Goal: Task Accomplishment & Management: Complete application form

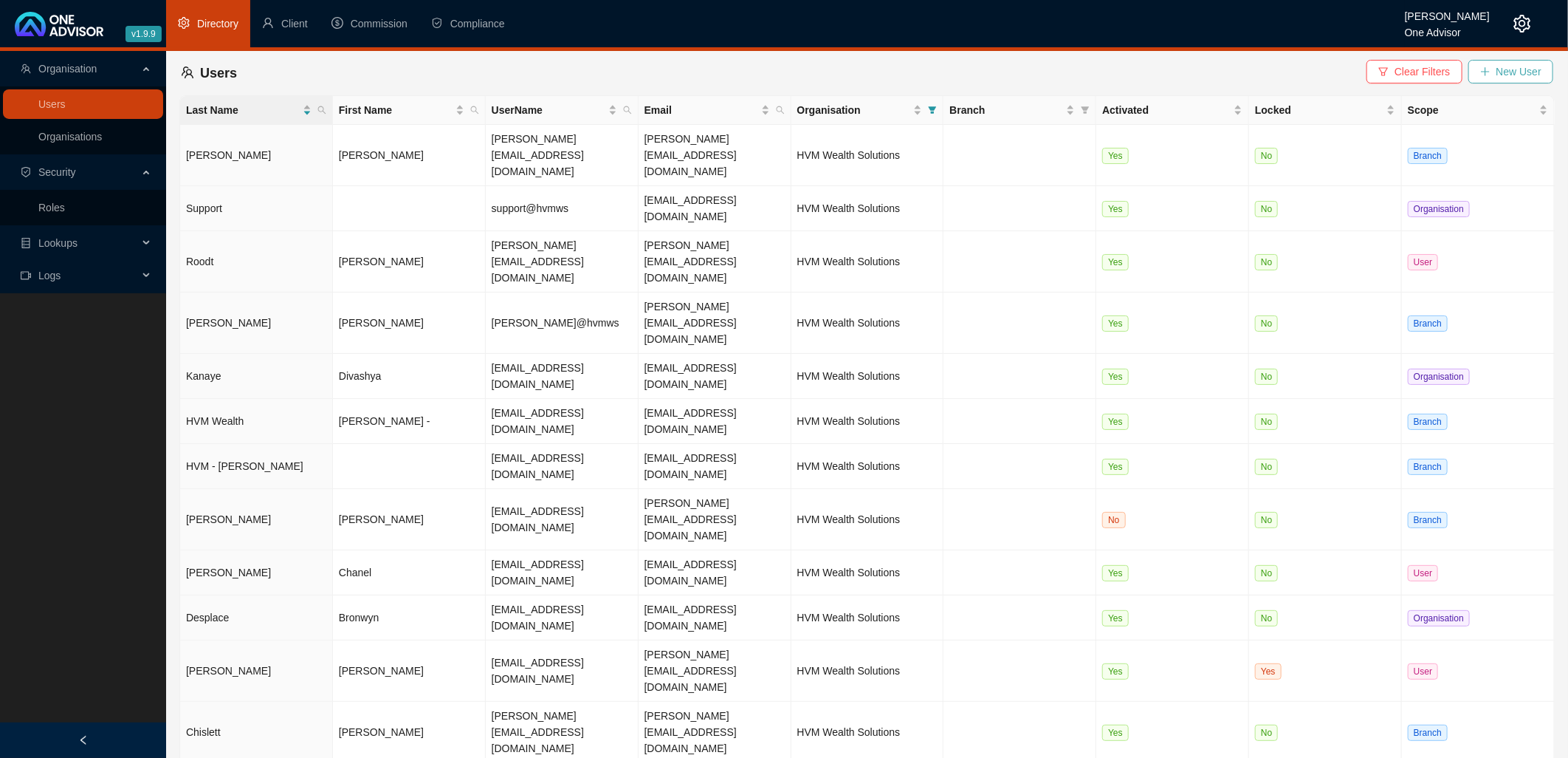
click at [1503, 71] on span "New User" at bounding box center [1519, 71] width 45 height 16
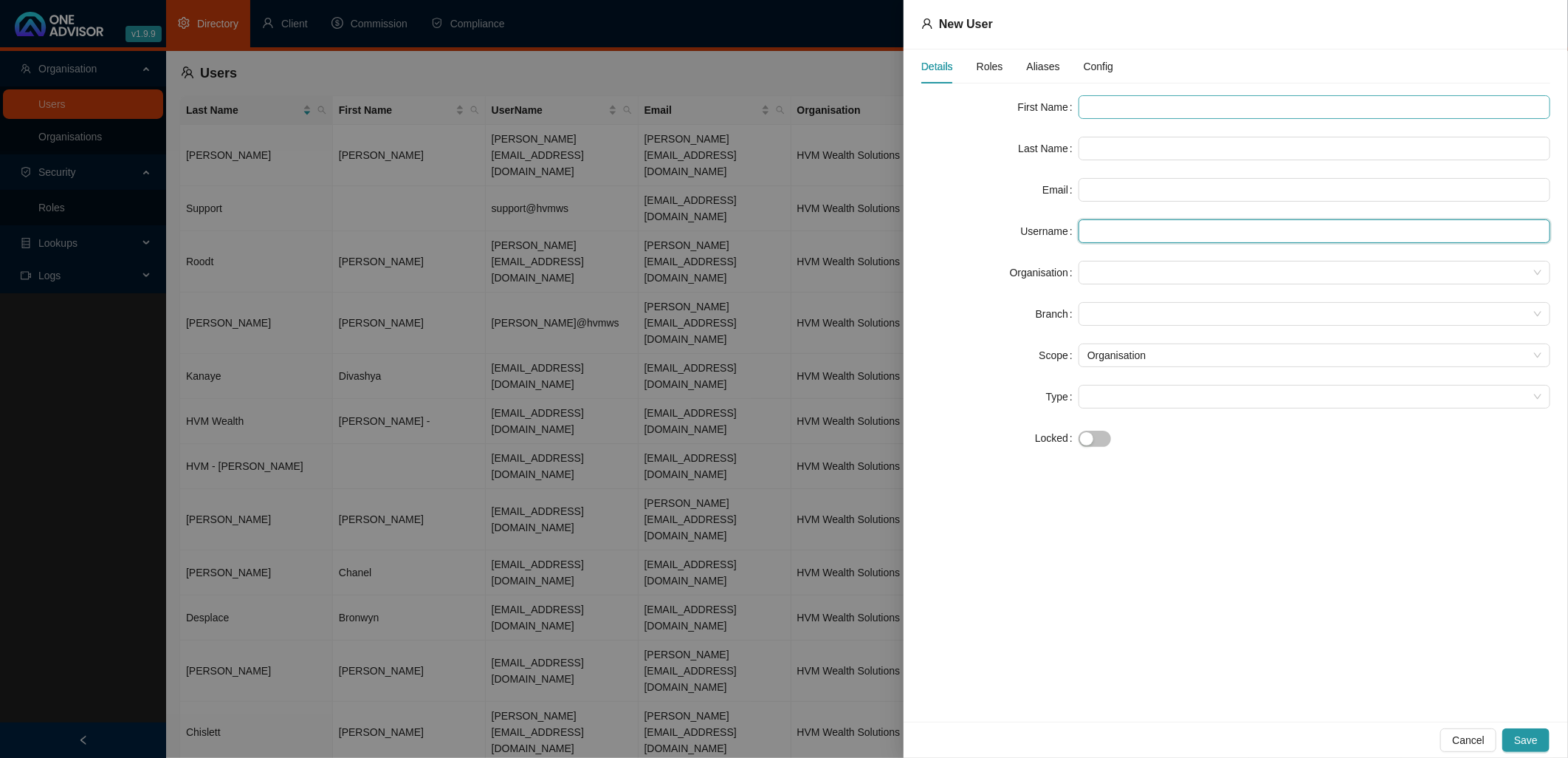
type input "[PERSON_NAME][EMAIL_ADDRESS][DOMAIN_NAME]"
click at [1120, 106] on input "text" at bounding box center [1314, 107] width 472 height 23
paste input "Seshnee Annandakrisnan"
drag, startPoint x: 1238, startPoint y: 106, endPoint x: 1123, endPoint y: 108, distance: 115.0
click at [1123, 108] on input "Seshnee Annandakrisnan" at bounding box center [1314, 107] width 472 height 23
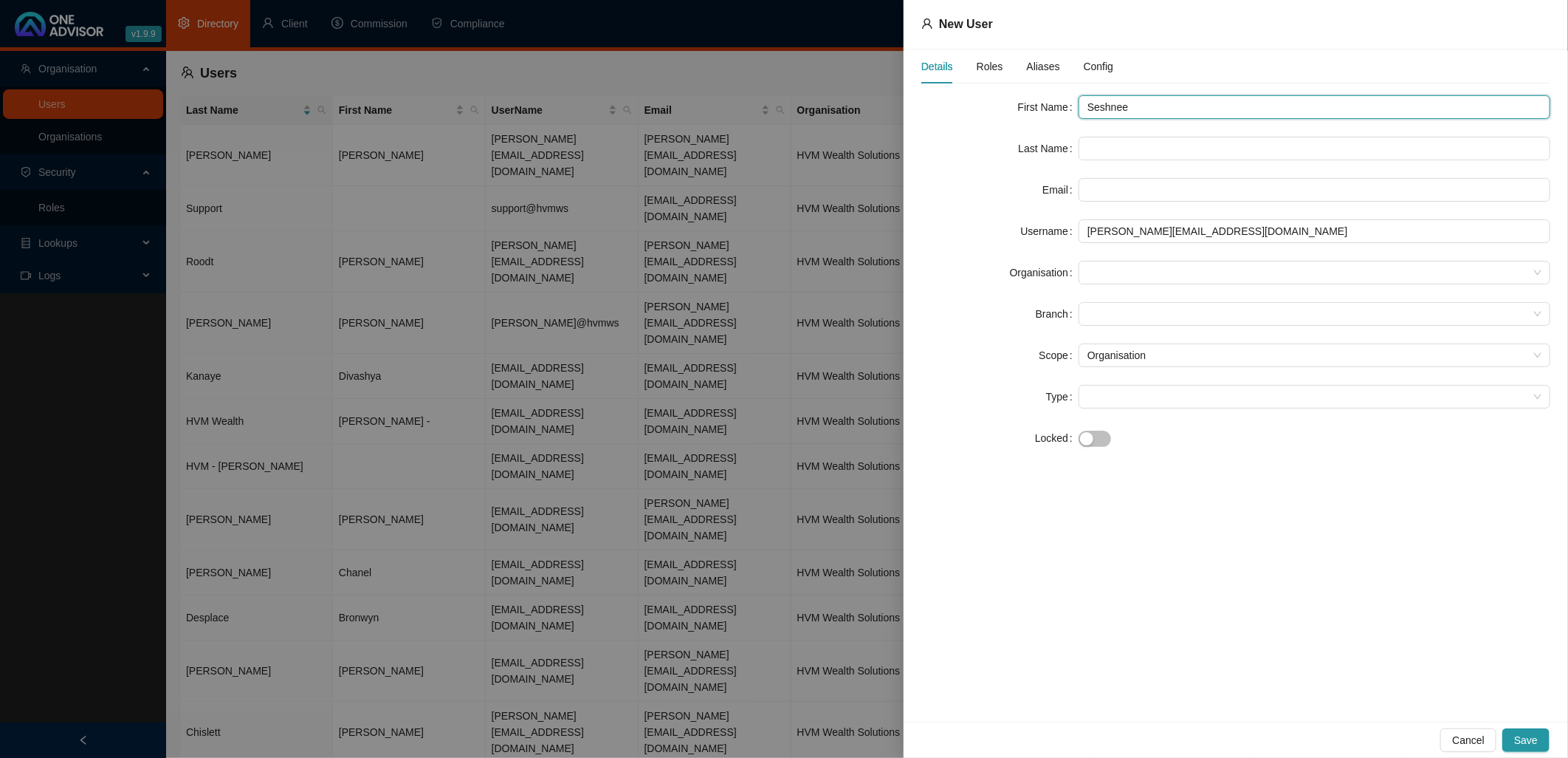
type input "Seshnee"
paste input "Seshnee Annandakrisnan"
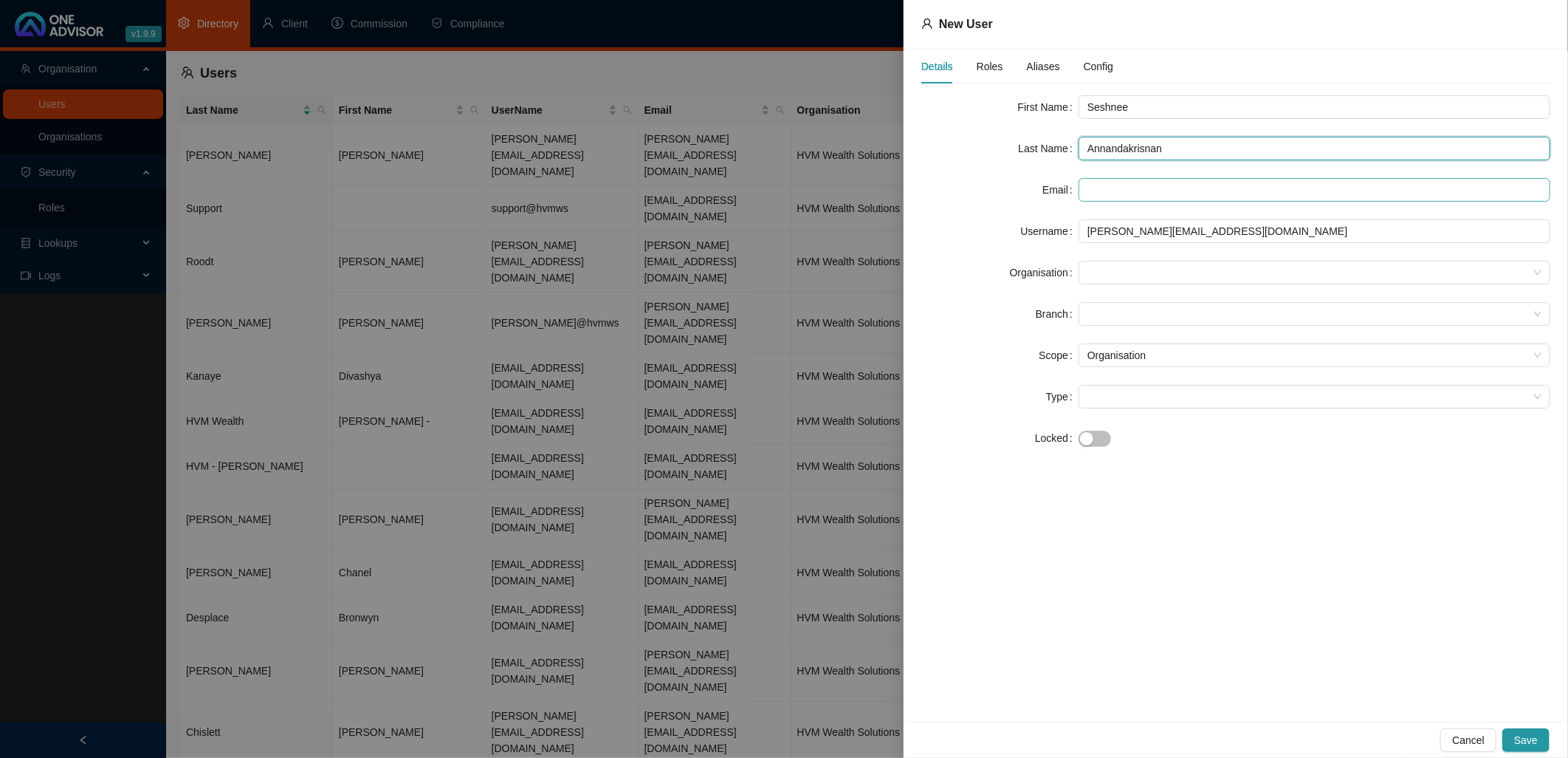
type input "Annandakrisnan"
click at [1107, 190] on input "text" at bounding box center [1314, 190] width 472 height 23
click at [1117, 190] on input "text" at bounding box center [1314, 190] width 472 height 23
click at [1183, 544] on div "Details Roles Aliases Config First Name Seshnee Last Name Annandakrisnan Email …" at bounding box center [1236, 385] width 664 height 672
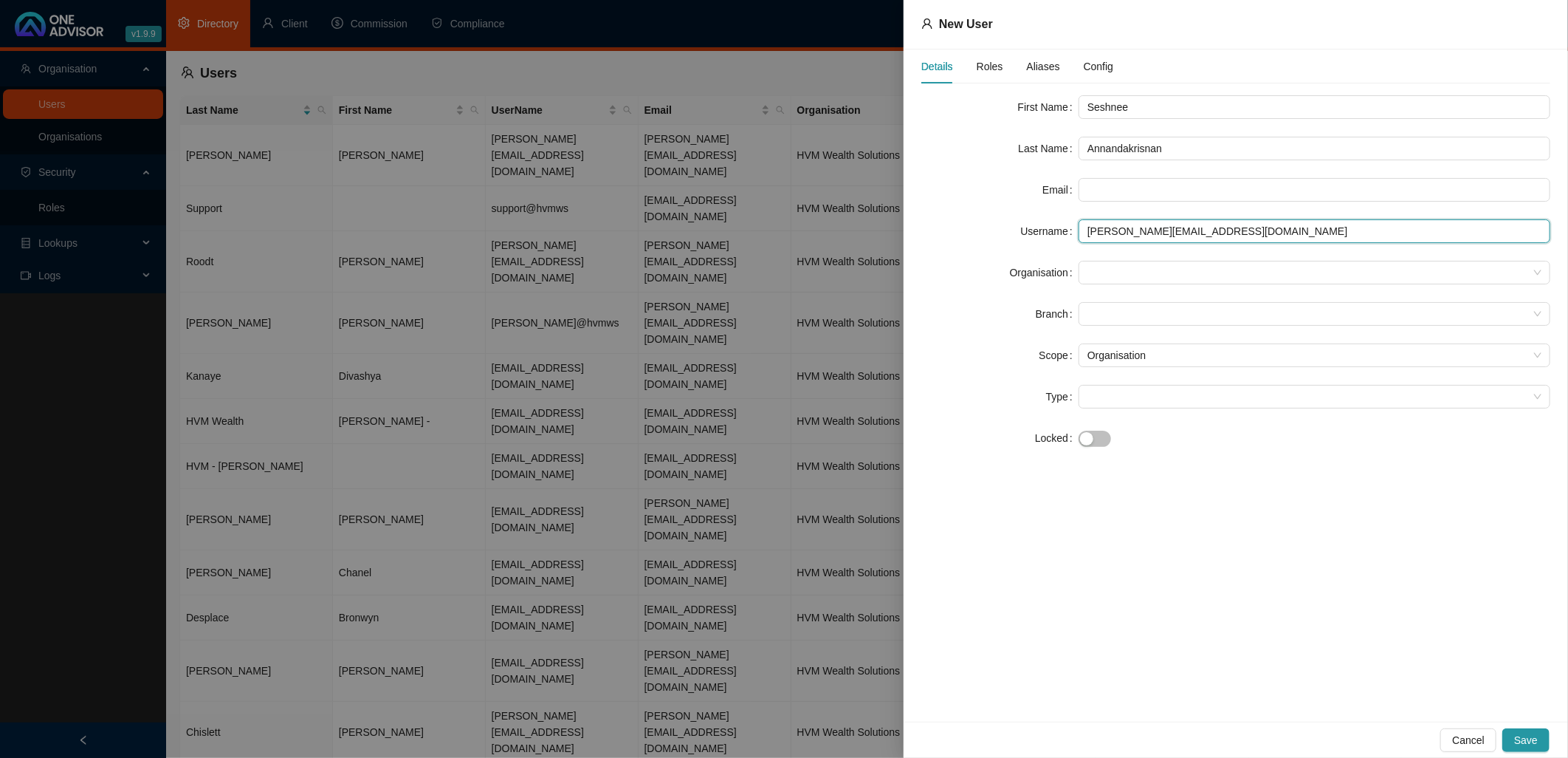
drag, startPoint x: 1229, startPoint y: 231, endPoint x: 1069, endPoint y: 231, distance: 160.0
click at [1069, 231] on div "Username [PERSON_NAME][EMAIL_ADDRESS][DOMAIN_NAME]" at bounding box center [1236, 230] width 629 height 23
paste input "Seshnee@hvm"
click at [1088, 230] on input "[EMAIL_ADDRESS][DOMAIN_NAME]" at bounding box center [1314, 230] width 472 height 23
click at [1106, 271] on span at bounding box center [1314, 273] width 454 height 22
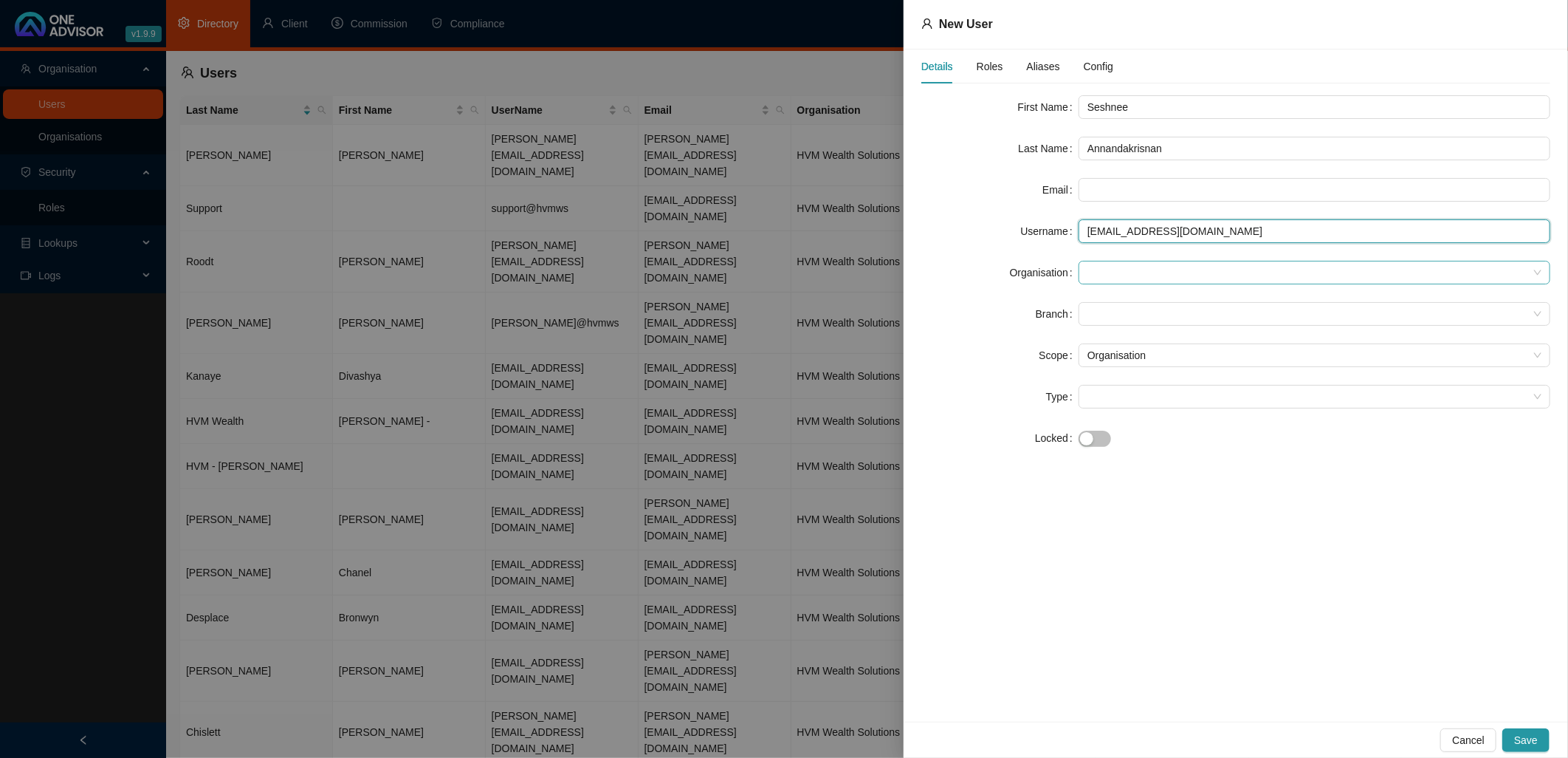
type input "[EMAIL_ADDRESS][DOMAIN_NAME]"
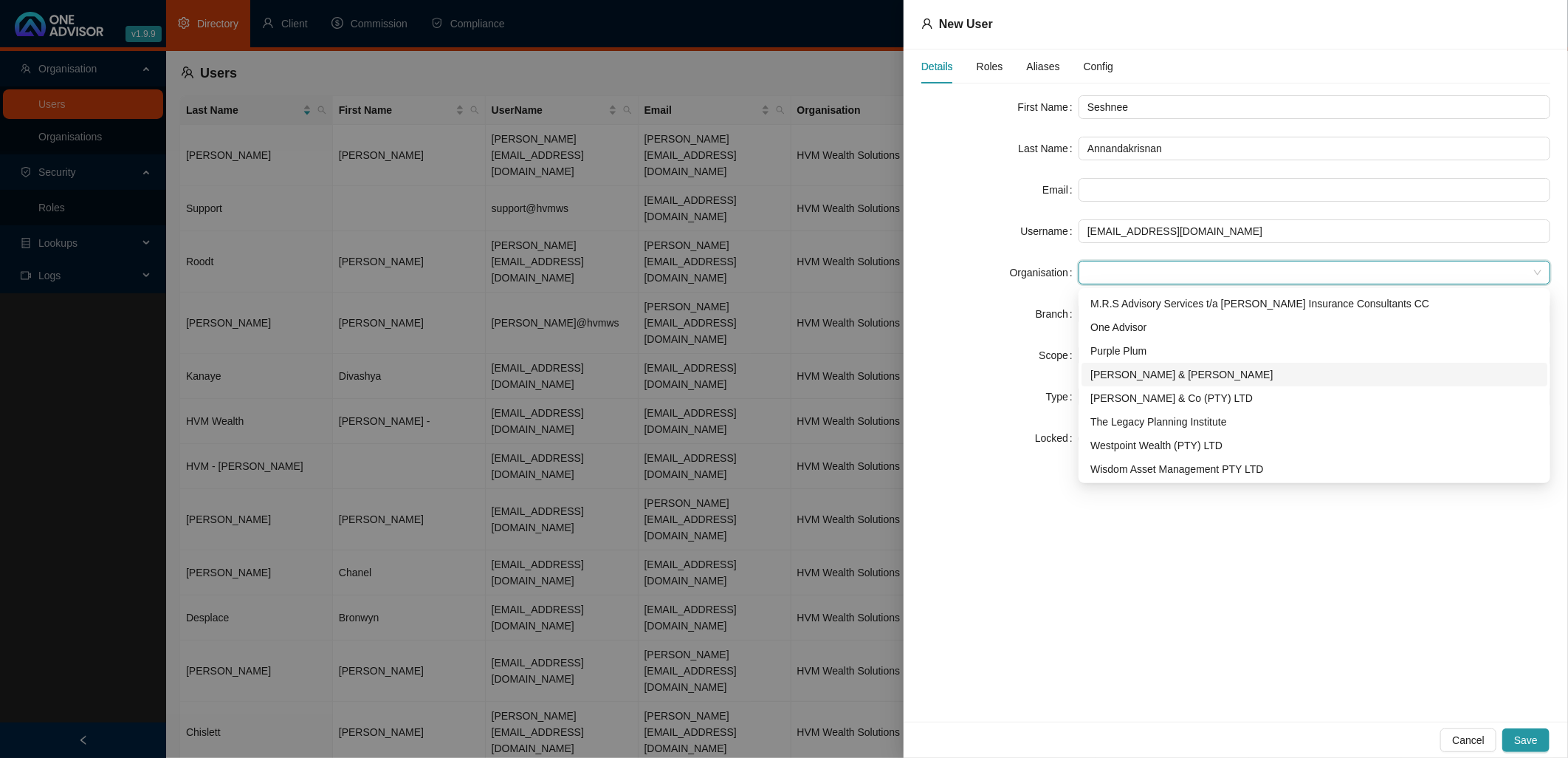
scroll to position [24, 0]
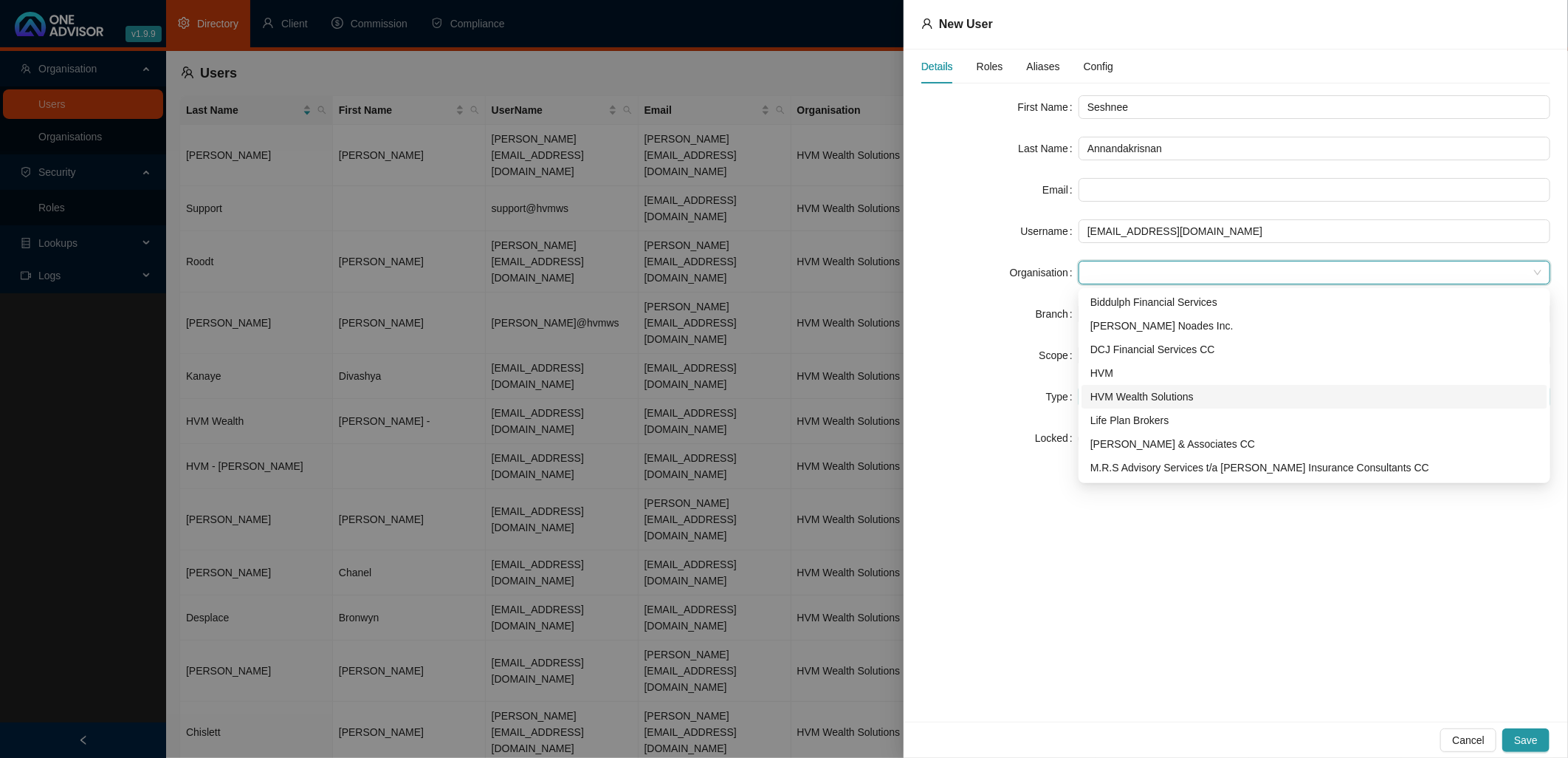
click at [1157, 393] on div "HVM Wealth Solutions" at bounding box center [1314, 397] width 448 height 16
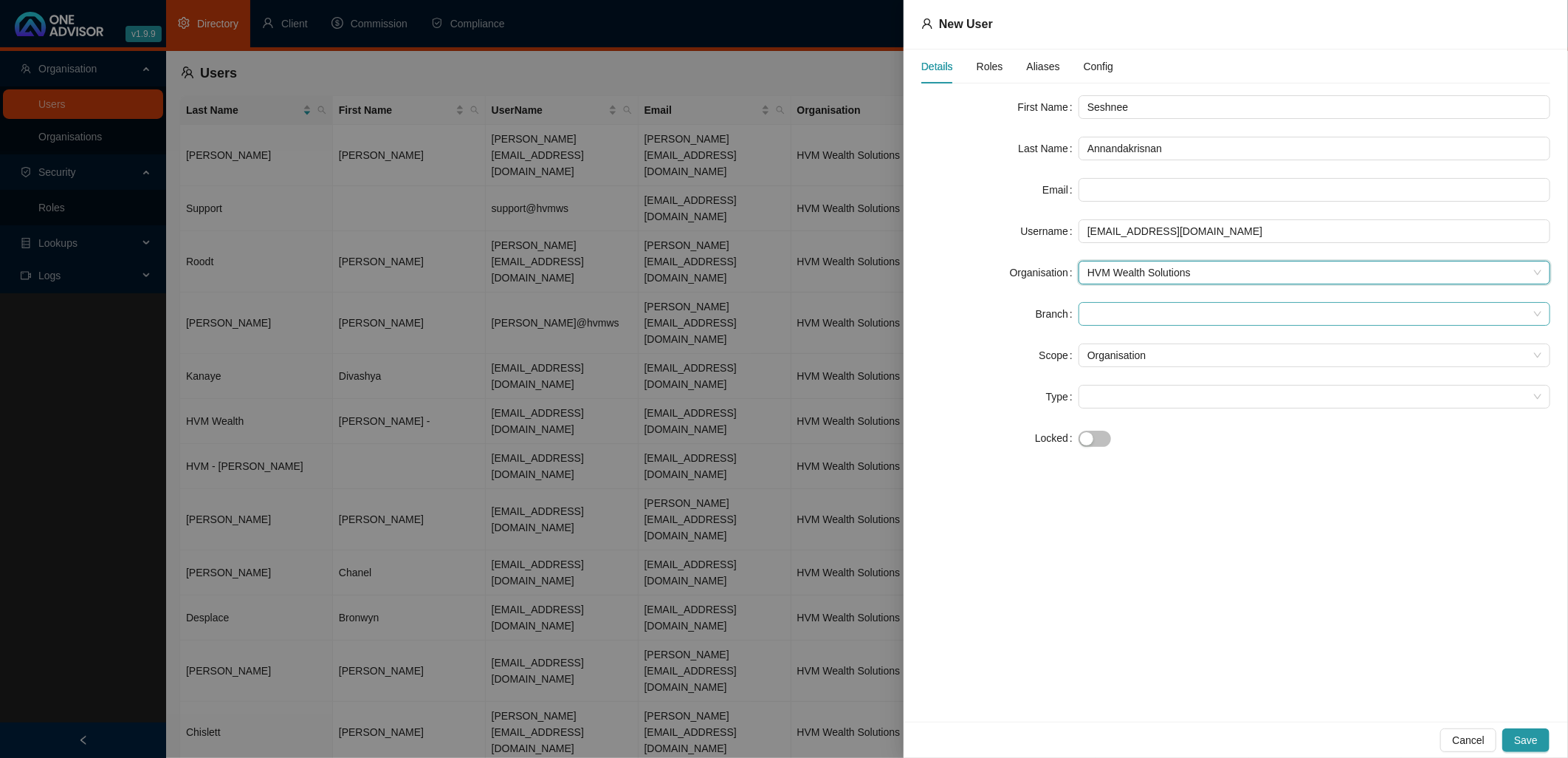
click at [1109, 312] on span at bounding box center [1314, 314] width 454 height 22
click at [1124, 417] on div "Medical Aid" at bounding box center [1314, 415] width 448 height 16
click at [1107, 396] on span at bounding box center [1314, 397] width 454 height 22
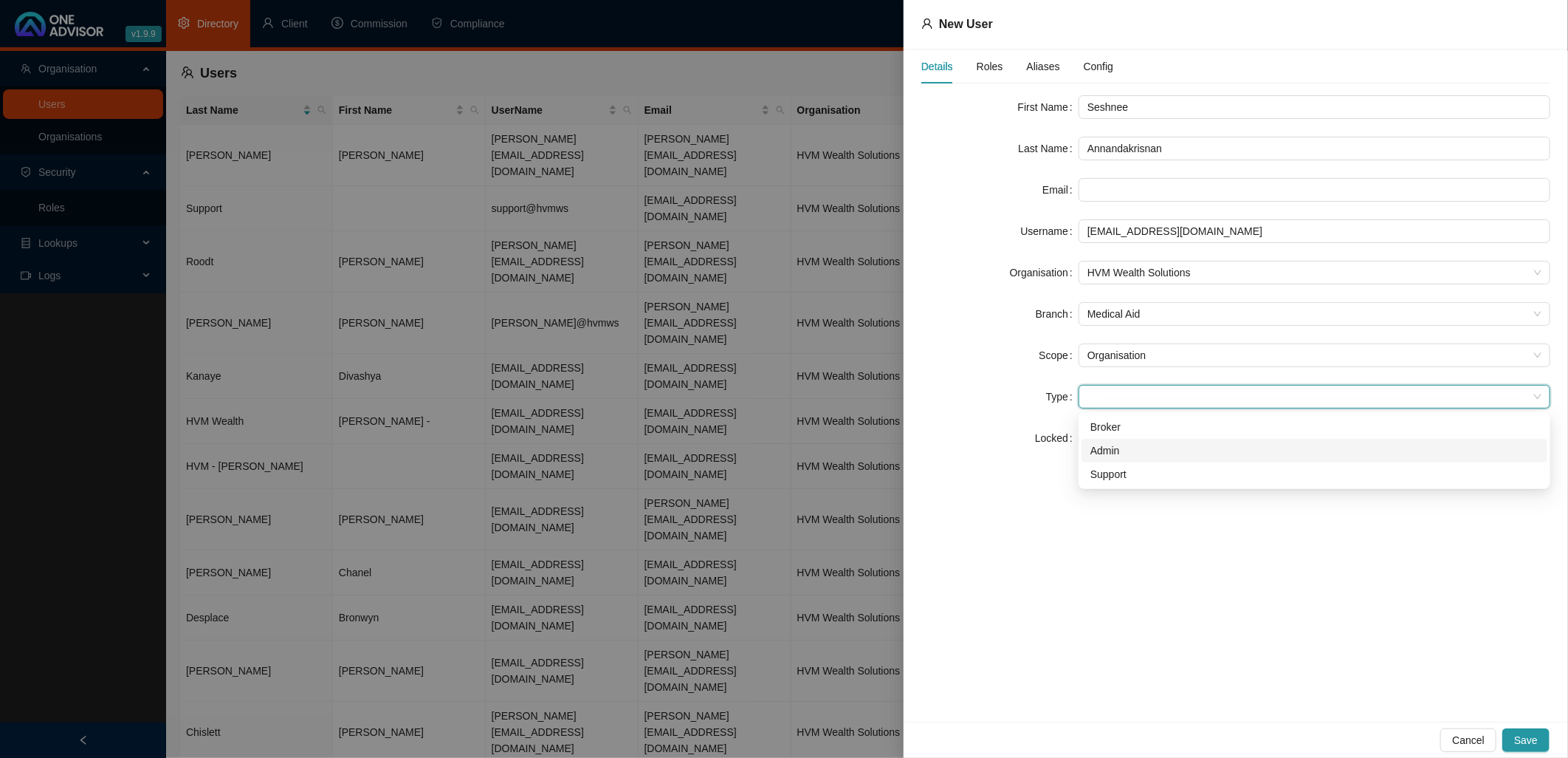
click at [1117, 452] on div "Admin" at bounding box center [1314, 450] width 448 height 16
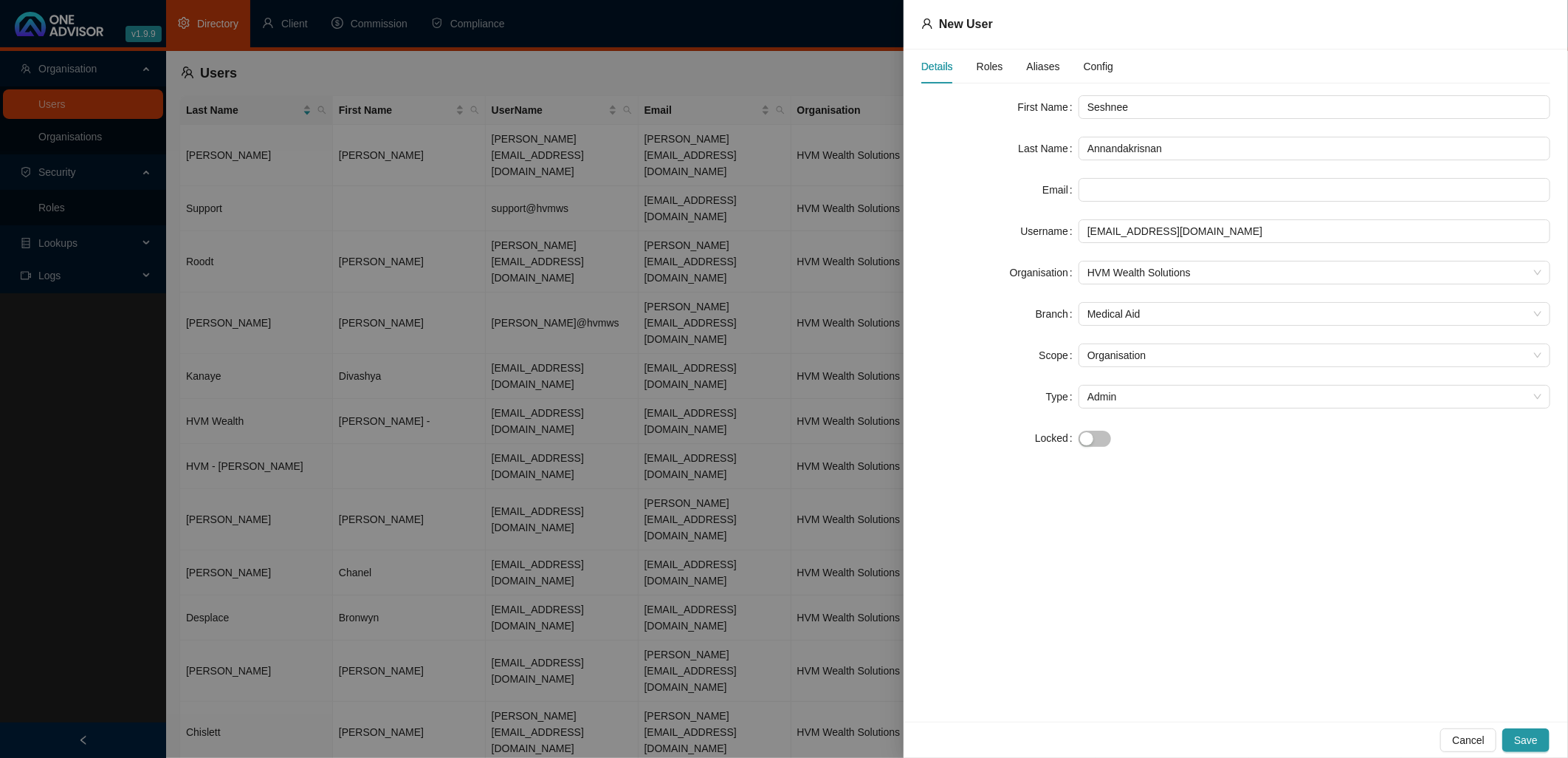
click at [988, 63] on span "Roles" at bounding box center [989, 66] width 26 height 10
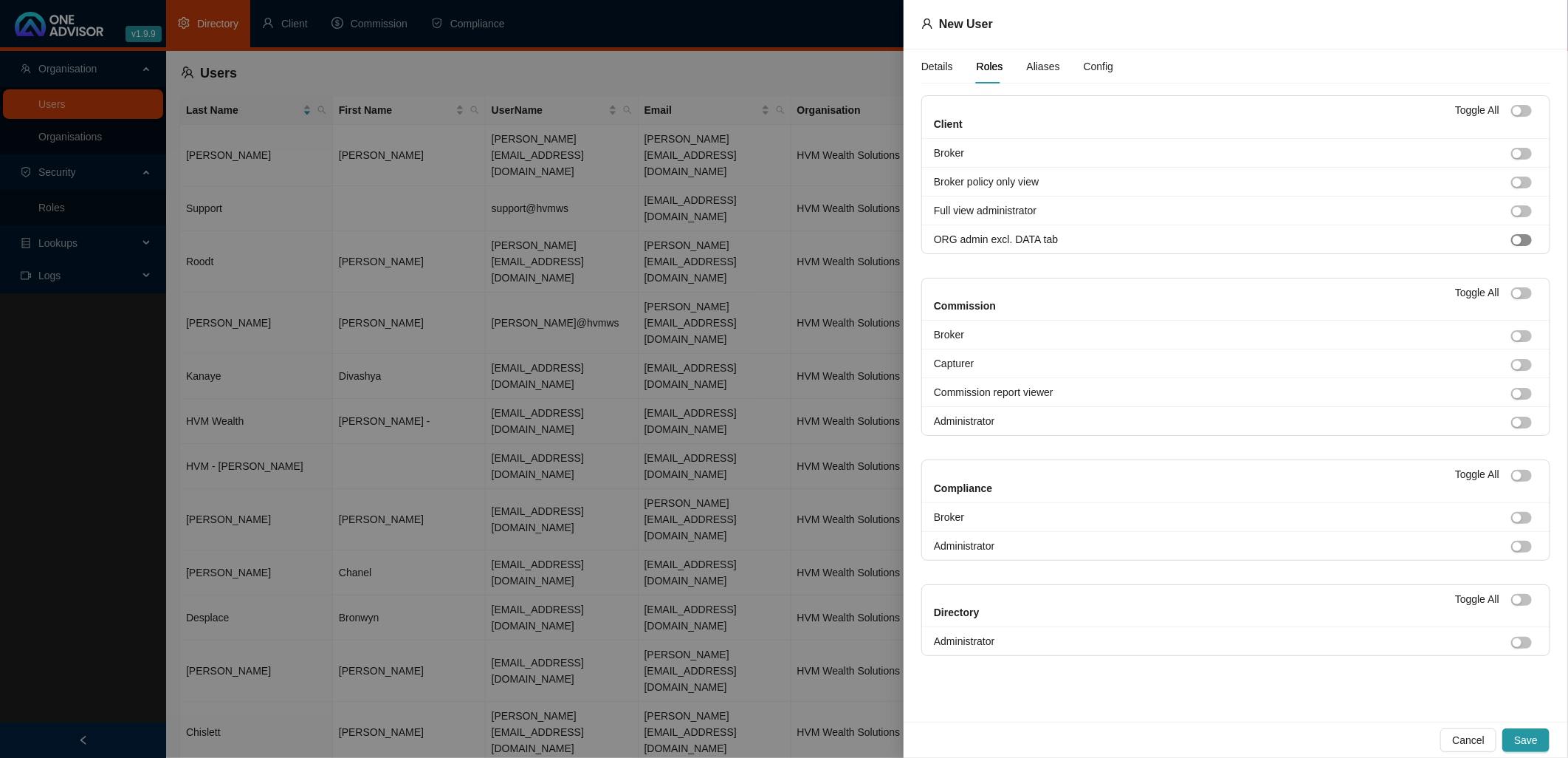
click at [1523, 239] on button "button" at bounding box center [1521, 240] width 21 height 12
click at [1030, 63] on span "Aliases" at bounding box center [1043, 66] width 33 height 10
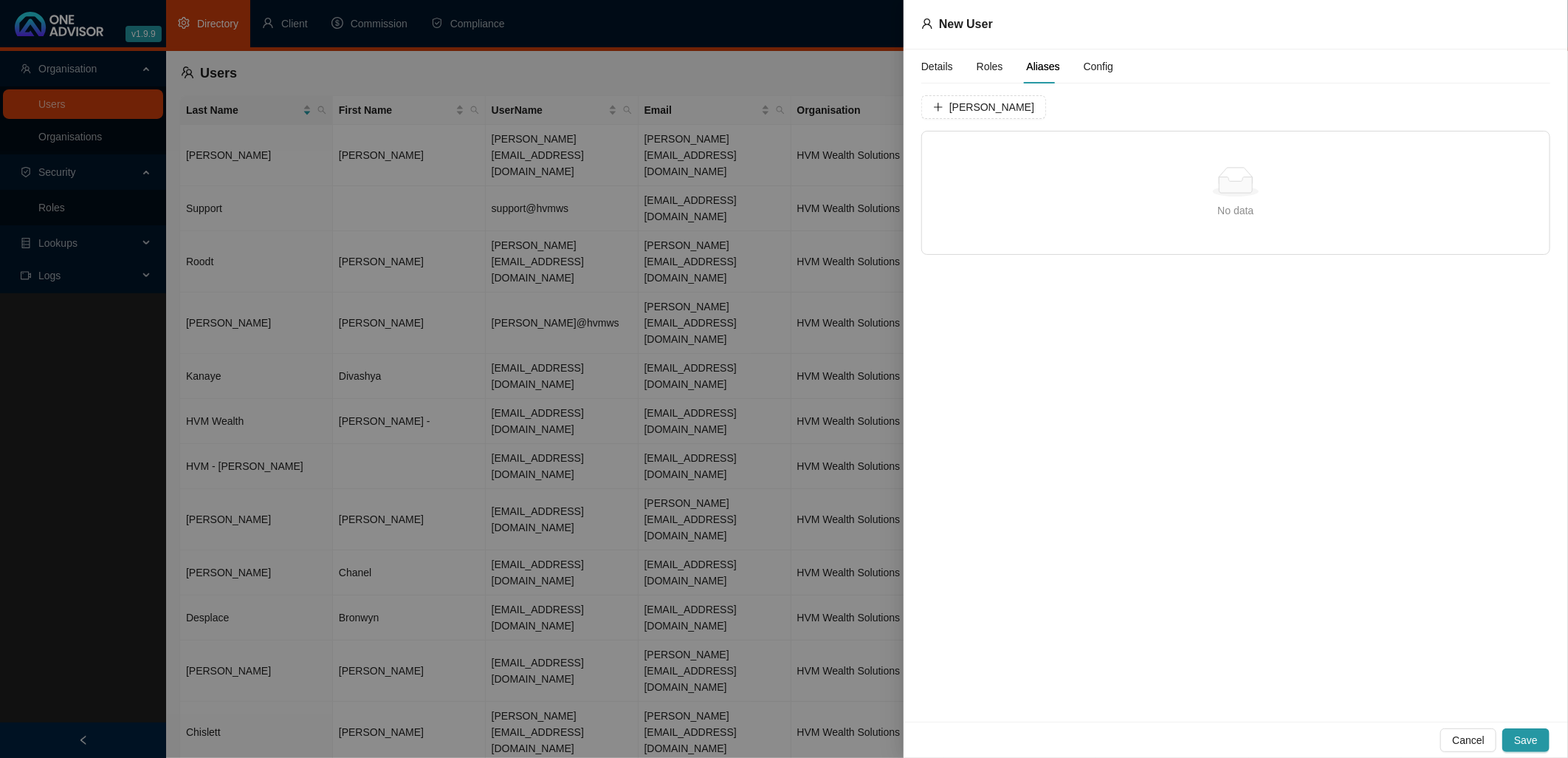
click at [1096, 62] on span "Config" at bounding box center [1099, 66] width 30 height 10
click at [1024, 106] on span "Advice Scopes" at bounding box center [1027, 110] width 69 height 10
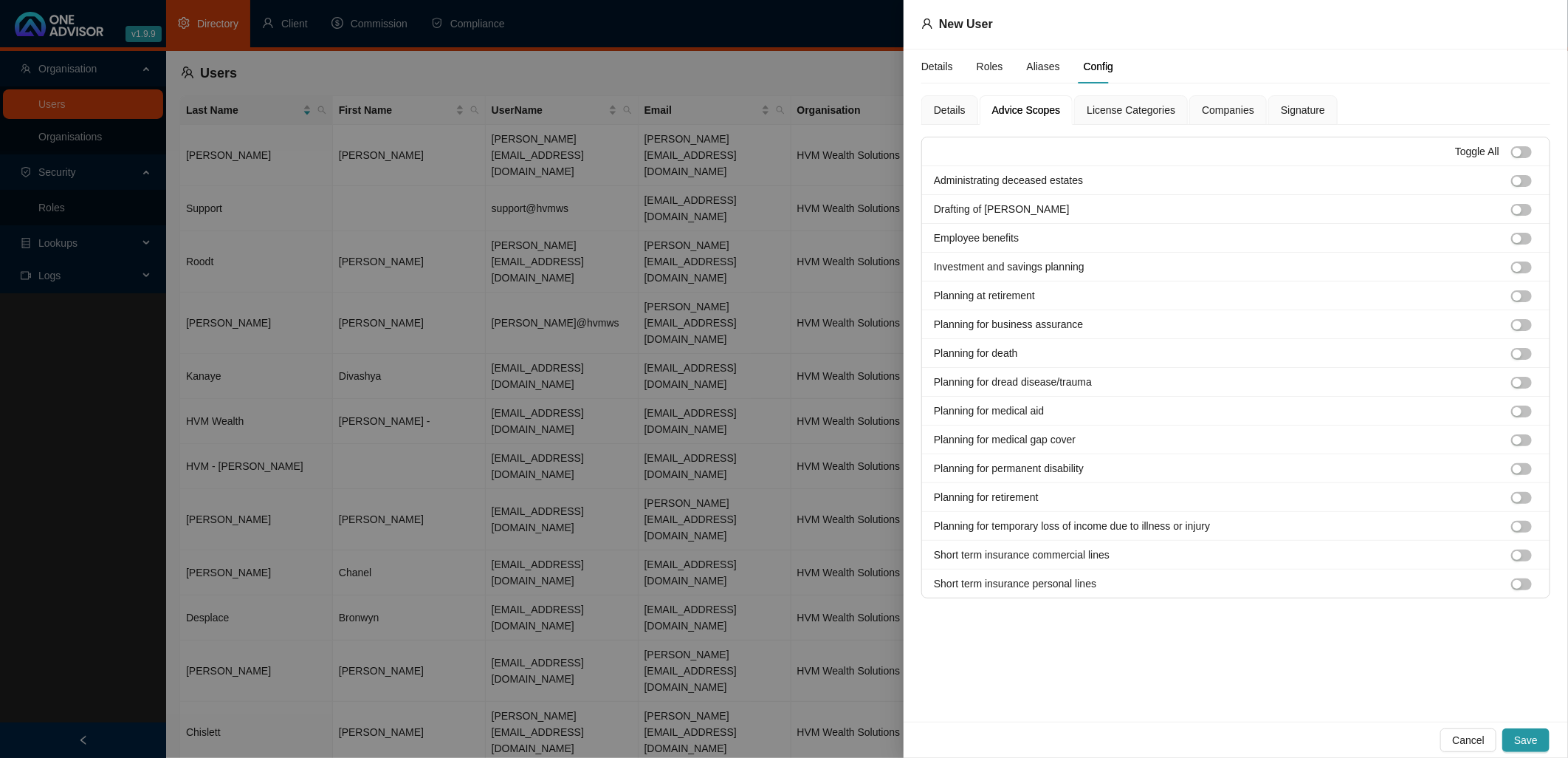
click at [1115, 108] on span "License Categories" at bounding box center [1131, 110] width 88 height 10
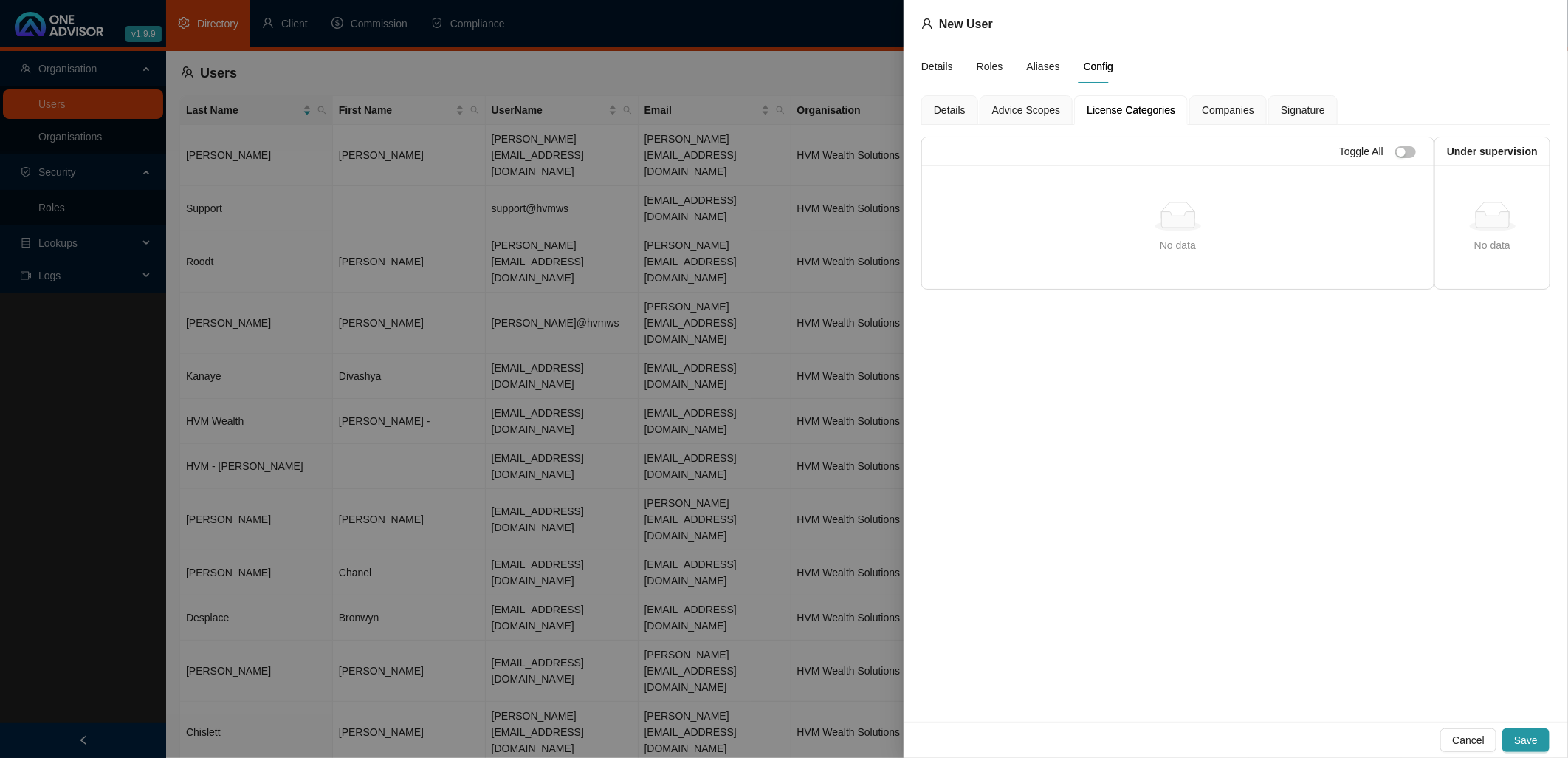
click at [1228, 108] on span "Companies" at bounding box center [1228, 110] width 52 height 10
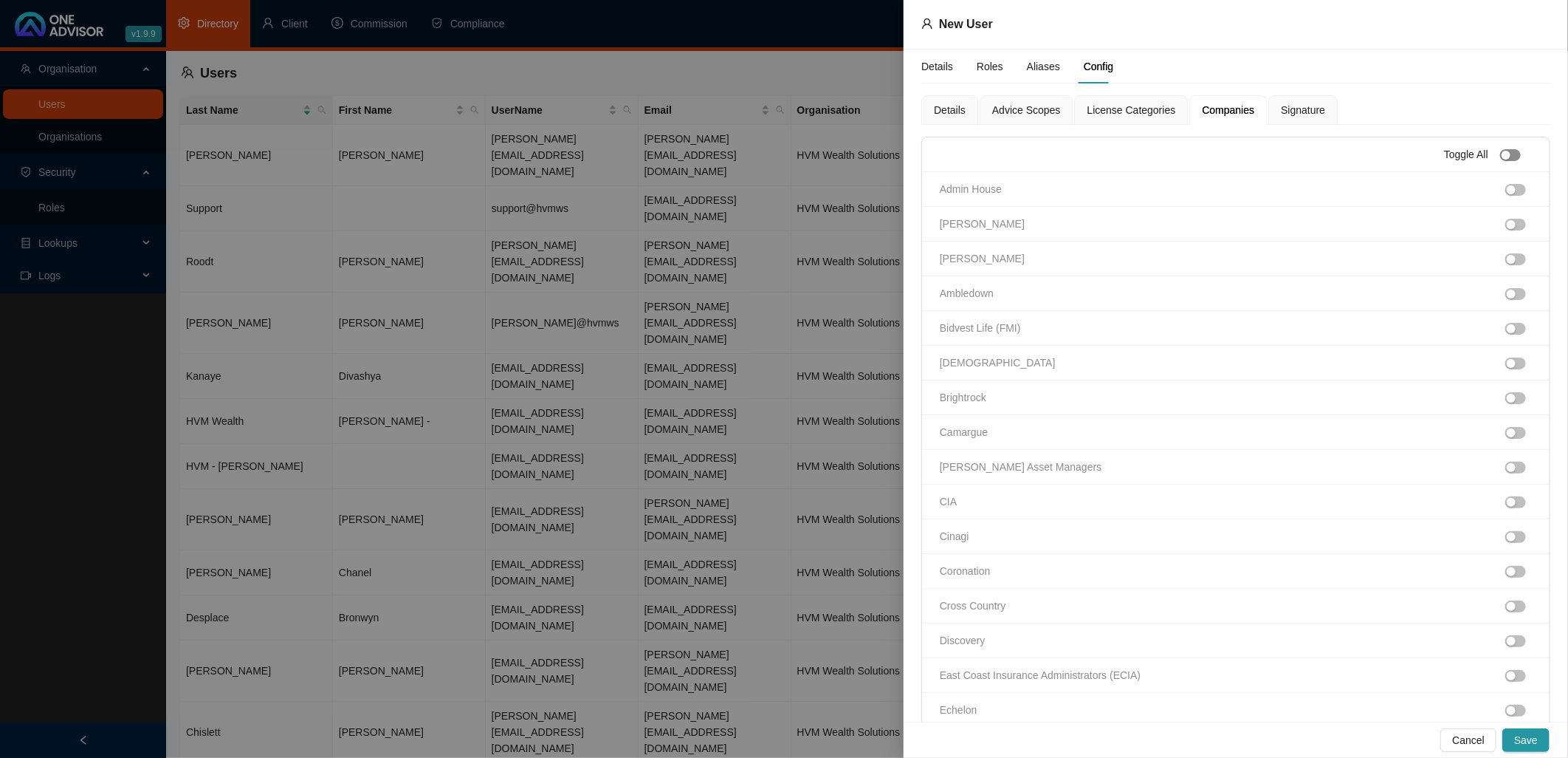
click at [1501, 155] on div "button" at bounding box center [1505, 155] width 9 height 9
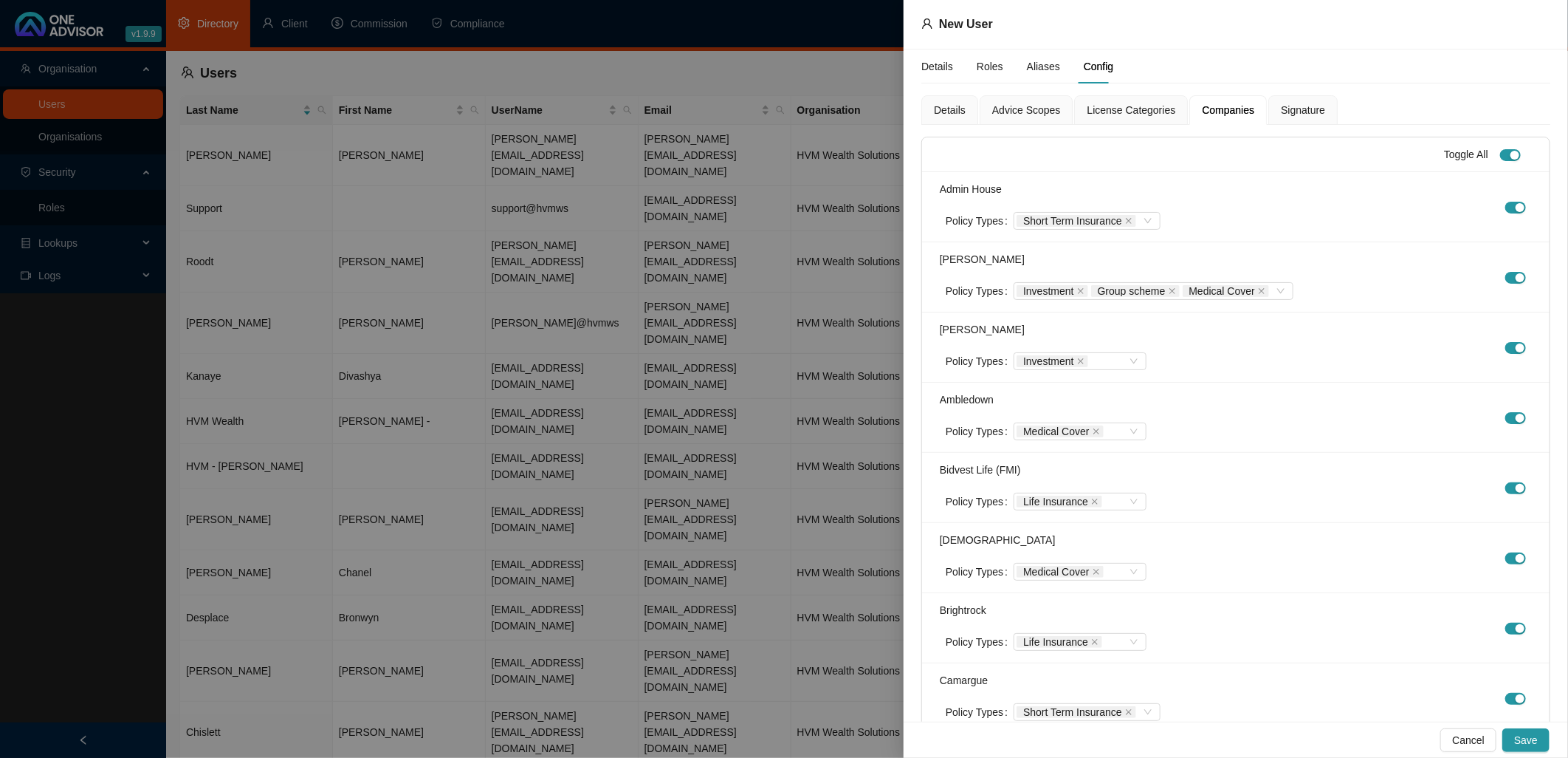
click at [987, 63] on span "Roles" at bounding box center [989, 66] width 26 height 10
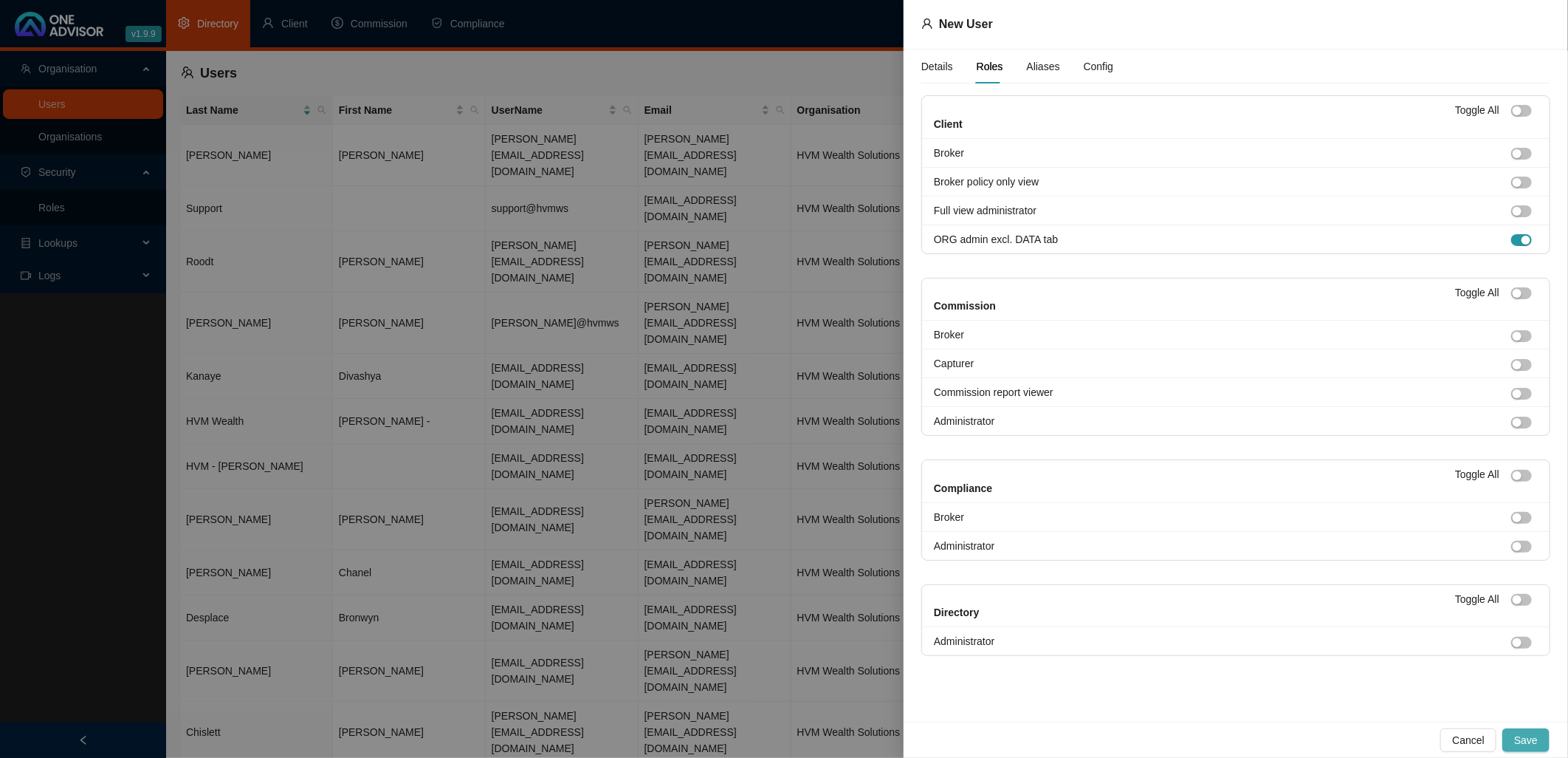
click at [1522, 736] on span "Save" at bounding box center [1525, 740] width 23 height 16
click at [935, 63] on div "Details" at bounding box center [937, 67] width 32 height 16
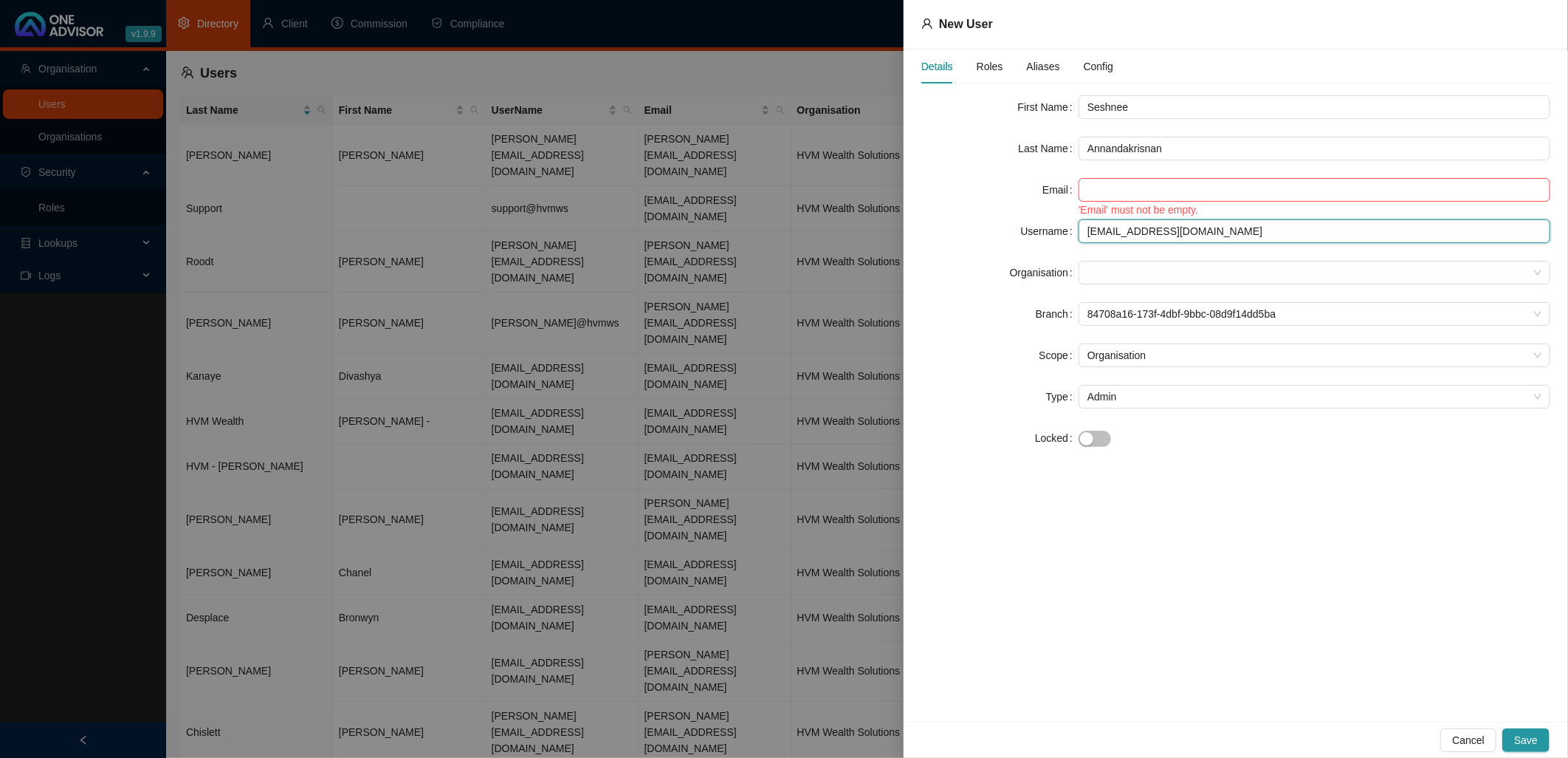
type input "[PERSON_NAME][EMAIL_ADDRESS][DOMAIN_NAME]"
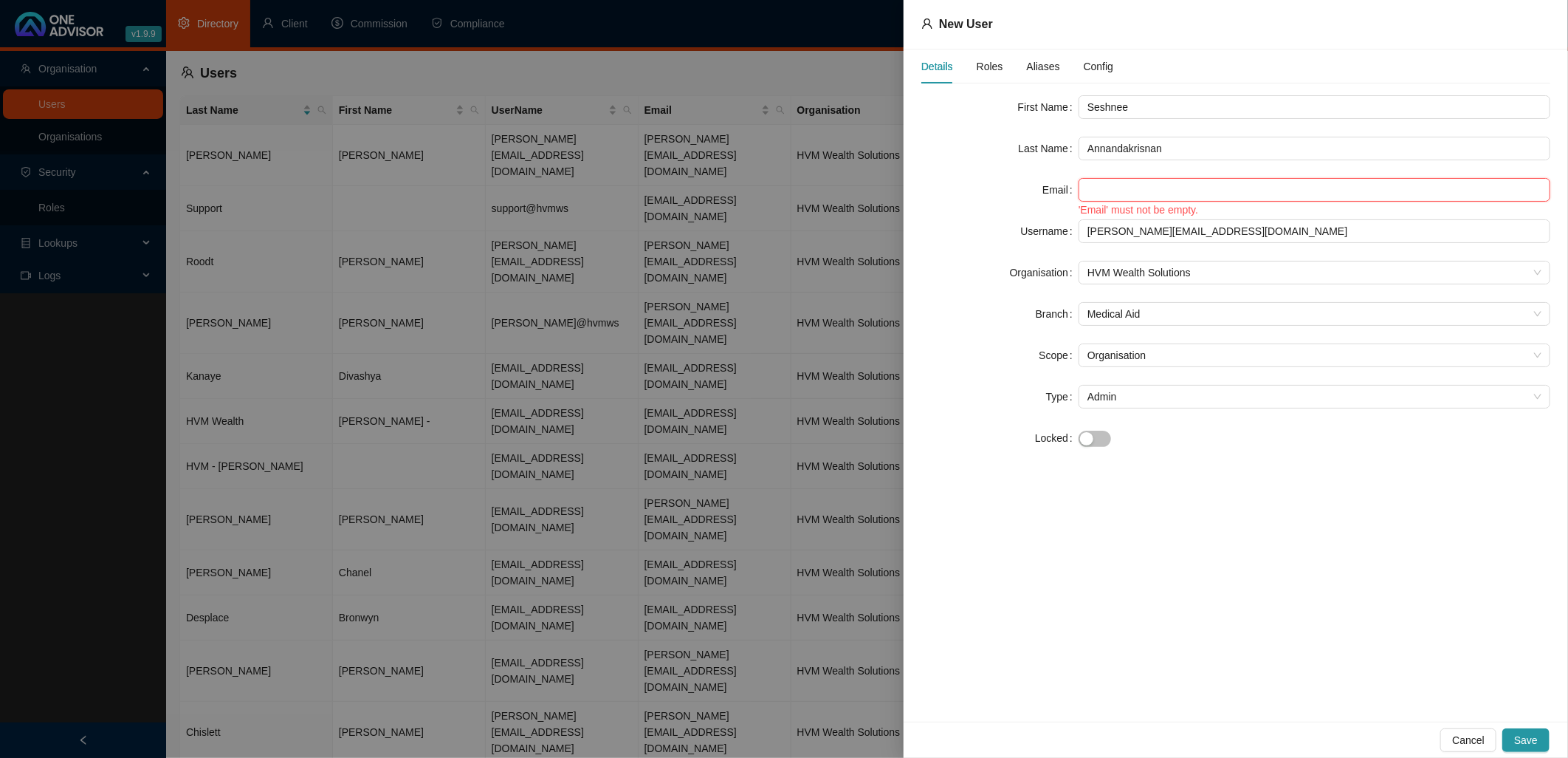
click at [1123, 190] on input "text" at bounding box center [1314, 190] width 472 height 23
paste input "[EMAIL_ADDRESS][DOMAIN_NAME]"
type input "[EMAIL_ADDRESS][DOMAIN_NAME]"
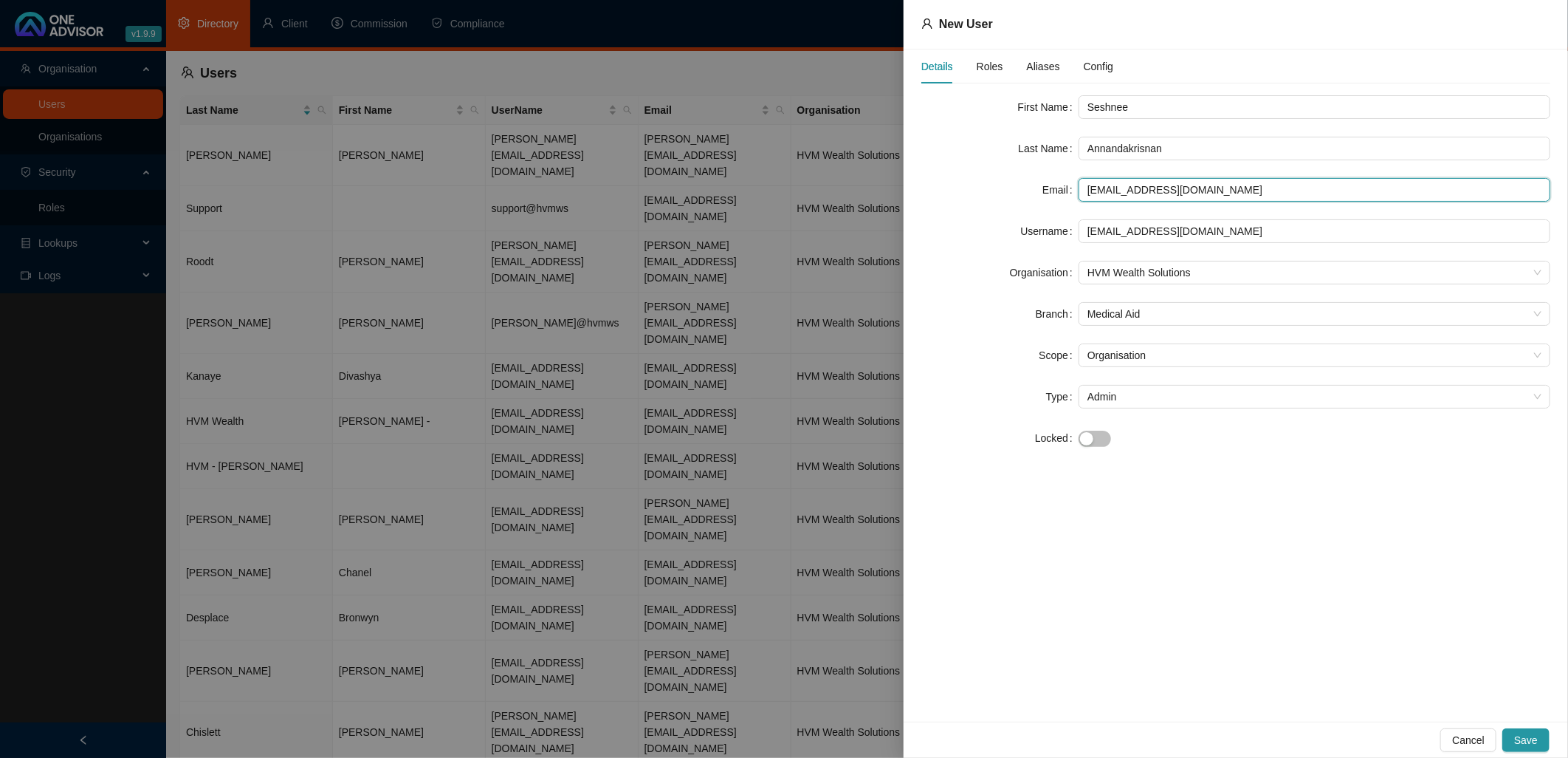
type input "[EMAIL_ADDRESS][DOMAIN_NAME]"
click at [1301, 597] on div "Details Roles Aliases Config First Name Seshnee Last Name Annandakrisnan Email …" at bounding box center [1236, 385] width 664 height 672
click at [987, 64] on span "Roles" at bounding box center [989, 66] width 26 height 10
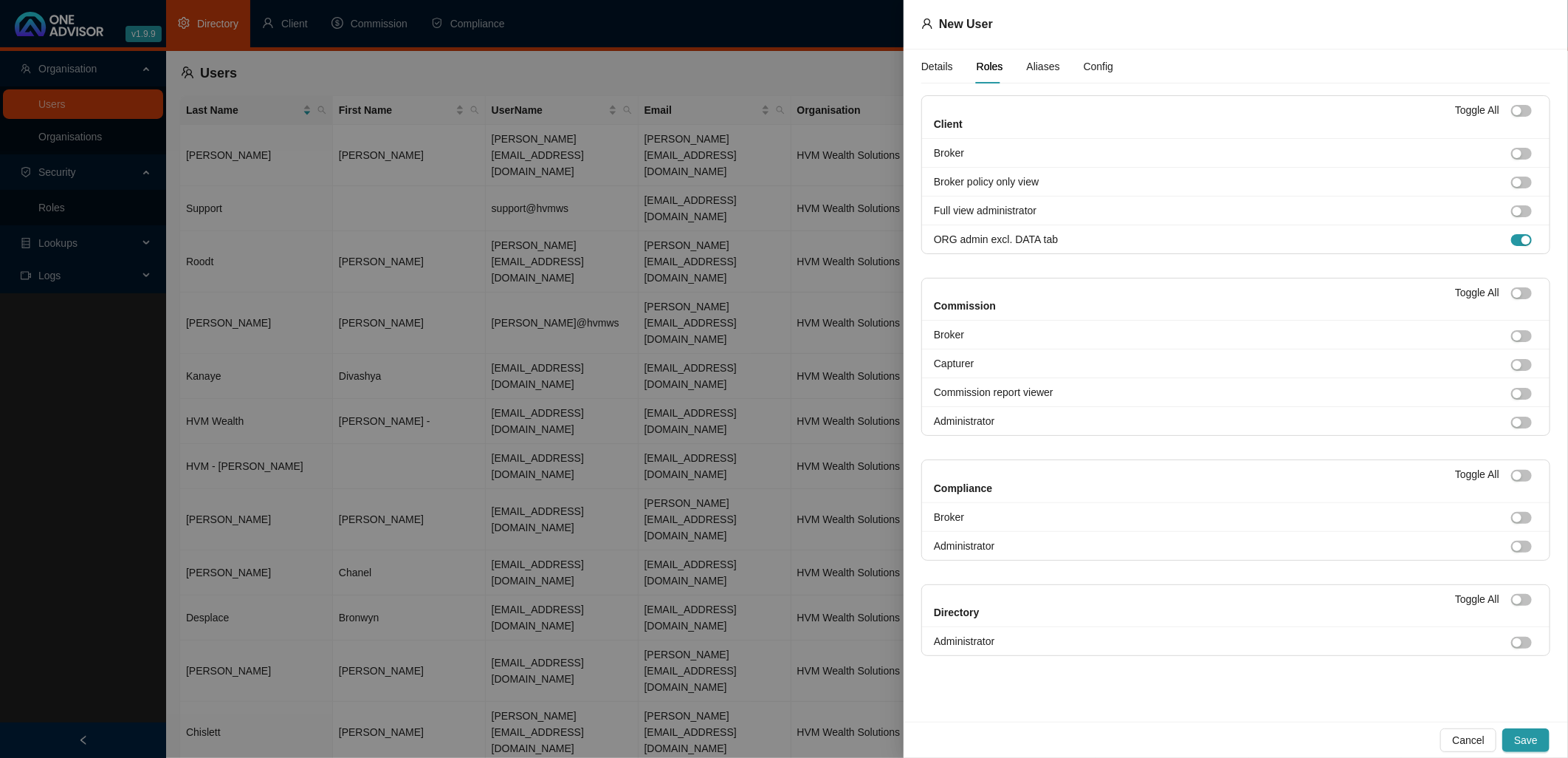
click at [1041, 65] on span "Aliases" at bounding box center [1043, 66] width 33 height 10
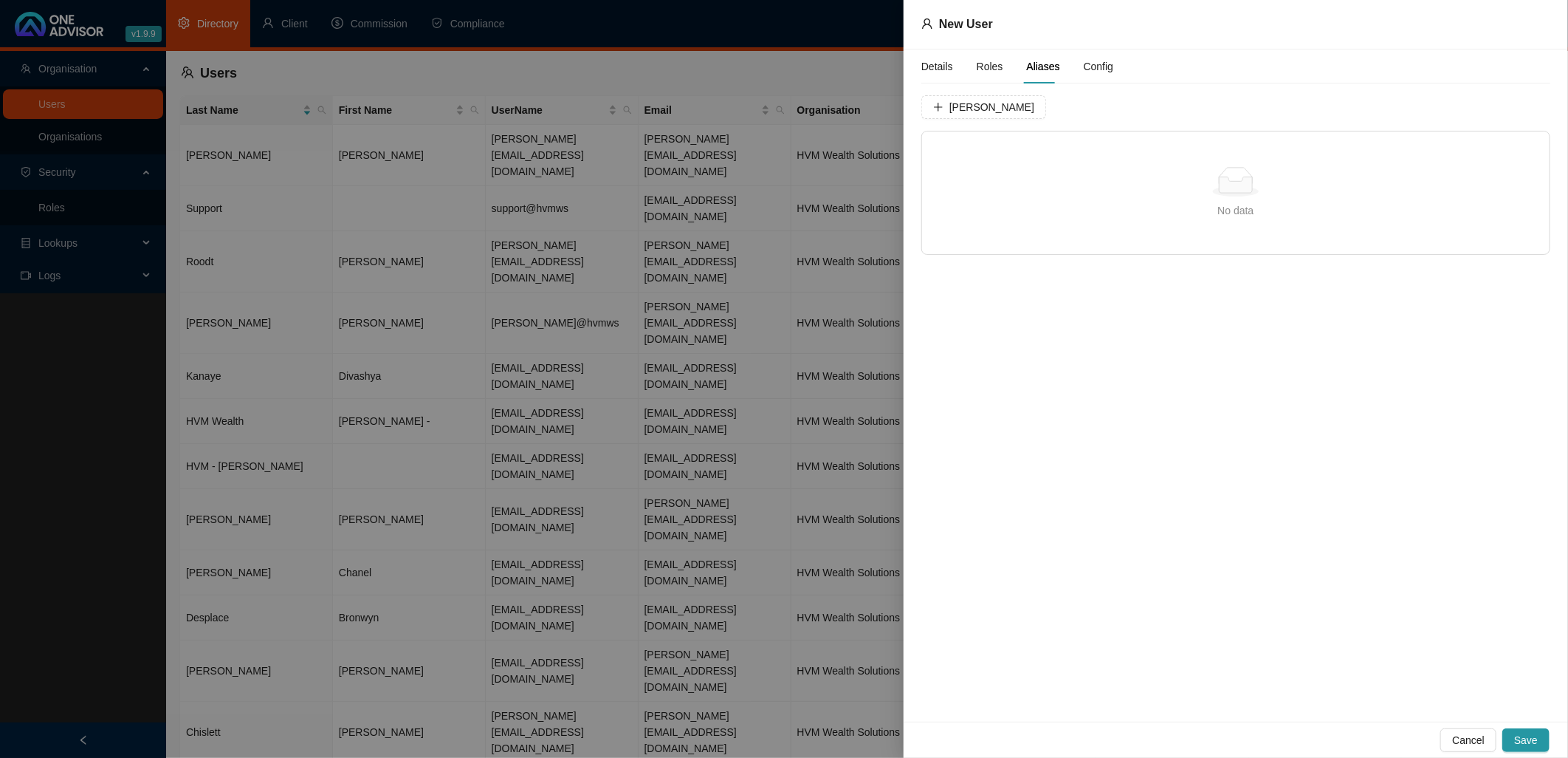
click at [1091, 63] on span "Config" at bounding box center [1099, 66] width 30 height 10
click at [1531, 740] on span "Save" at bounding box center [1525, 740] width 23 height 16
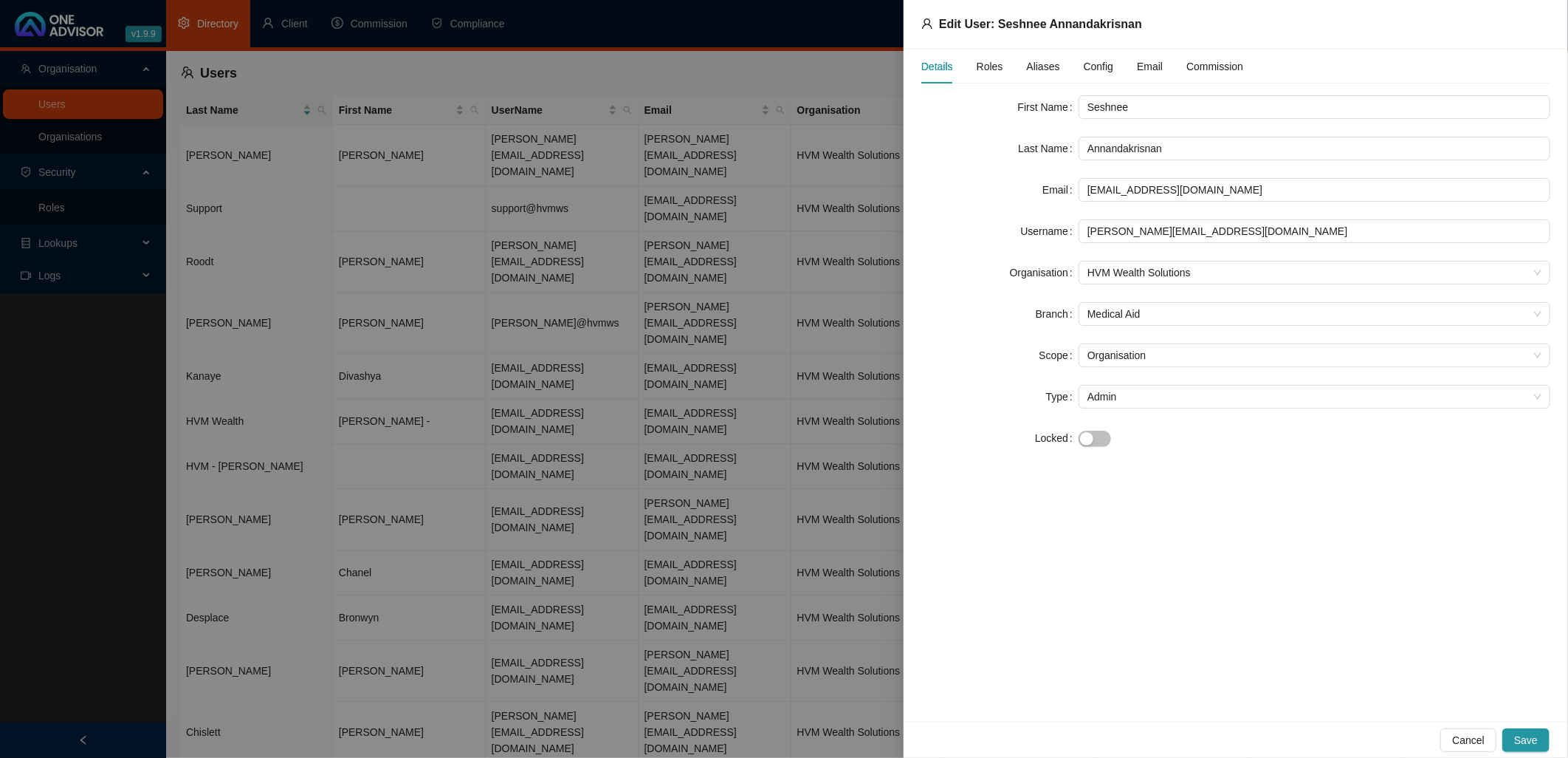
drag, startPoint x: 1526, startPoint y: 230, endPoint x: 1169, endPoint y: 555, distance: 482.8
click at [1169, 555] on div "Details Roles Aliases Config Email Commission First Name Seshnee Last Name Anna…" at bounding box center [1236, 385] width 664 height 672
click at [1213, 192] on input "[EMAIL_ADDRESS][DOMAIN_NAME]" at bounding box center [1314, 190] width 472 height 23
drag, startPoint x: 1213, startPoint y: 192, endPoint x: 1044, endPoint y: 194, distance: 169.0
click at [1044, 194] on div "Email [EMAIL_ADDRESS][DOMAIN_NAME]" at bounding box center [1236, 190] width 629 height 23
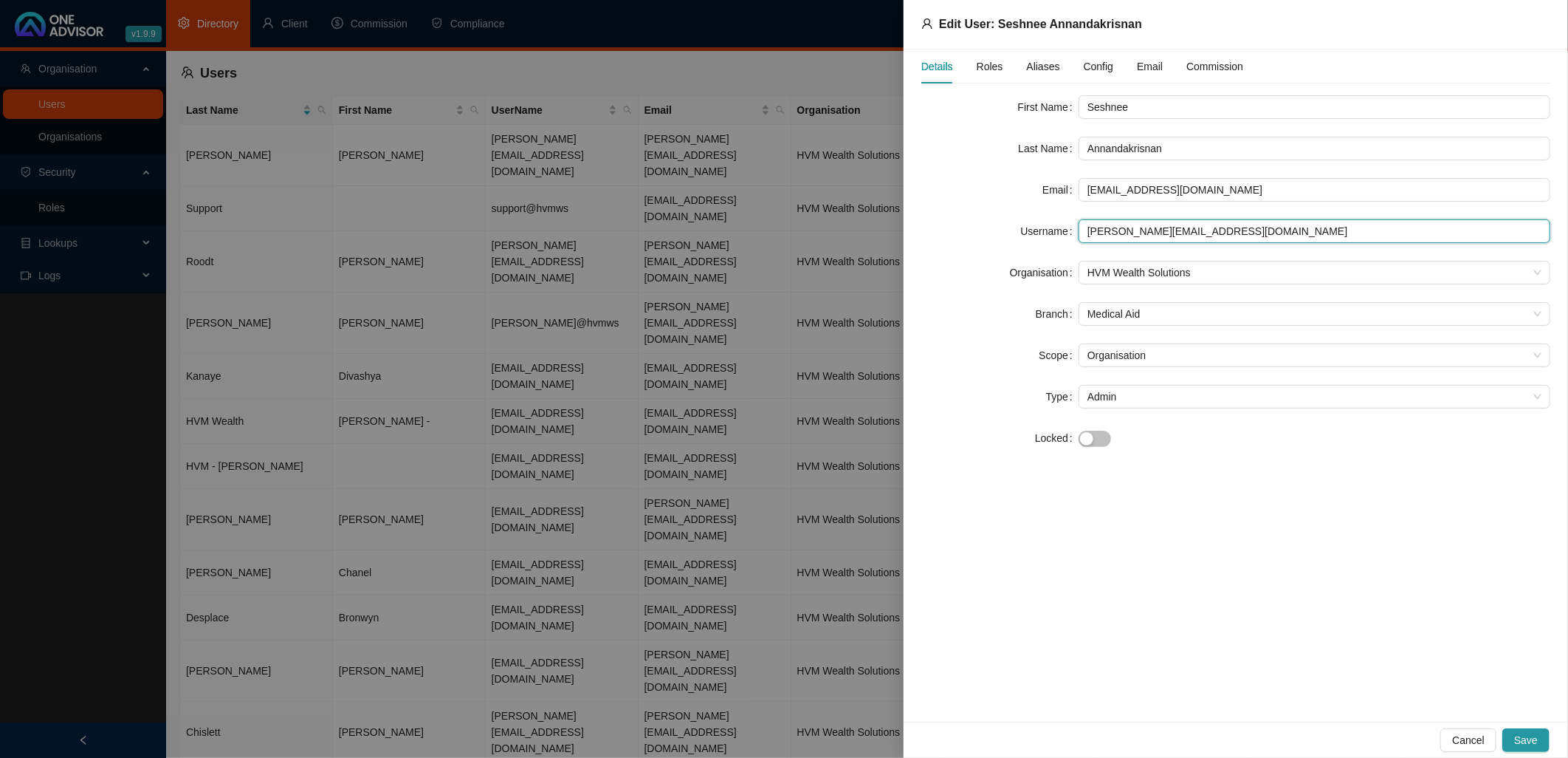
click at [1452, 230] on input "[PERSON_NAME][EMAIL_ADDRESS][DOMAIN_NAME]" at bounding box center [1314, 230] width 472 height 23
drag, startPoint x: 1208, startPoint y: 226, endPoint x: 920, endPoint y: 219, distance: 288.1
click at [921, 219] on div "Username [PERSON_NAME][EMAIL_ADDRESS][DOMAIN_NAME]" at bounding box center [1236, 230] width 629 height 23
paste input "Seshnee@hvm"
type input "[EMAIL_ADDRESS][DOMAIN_NAME]"
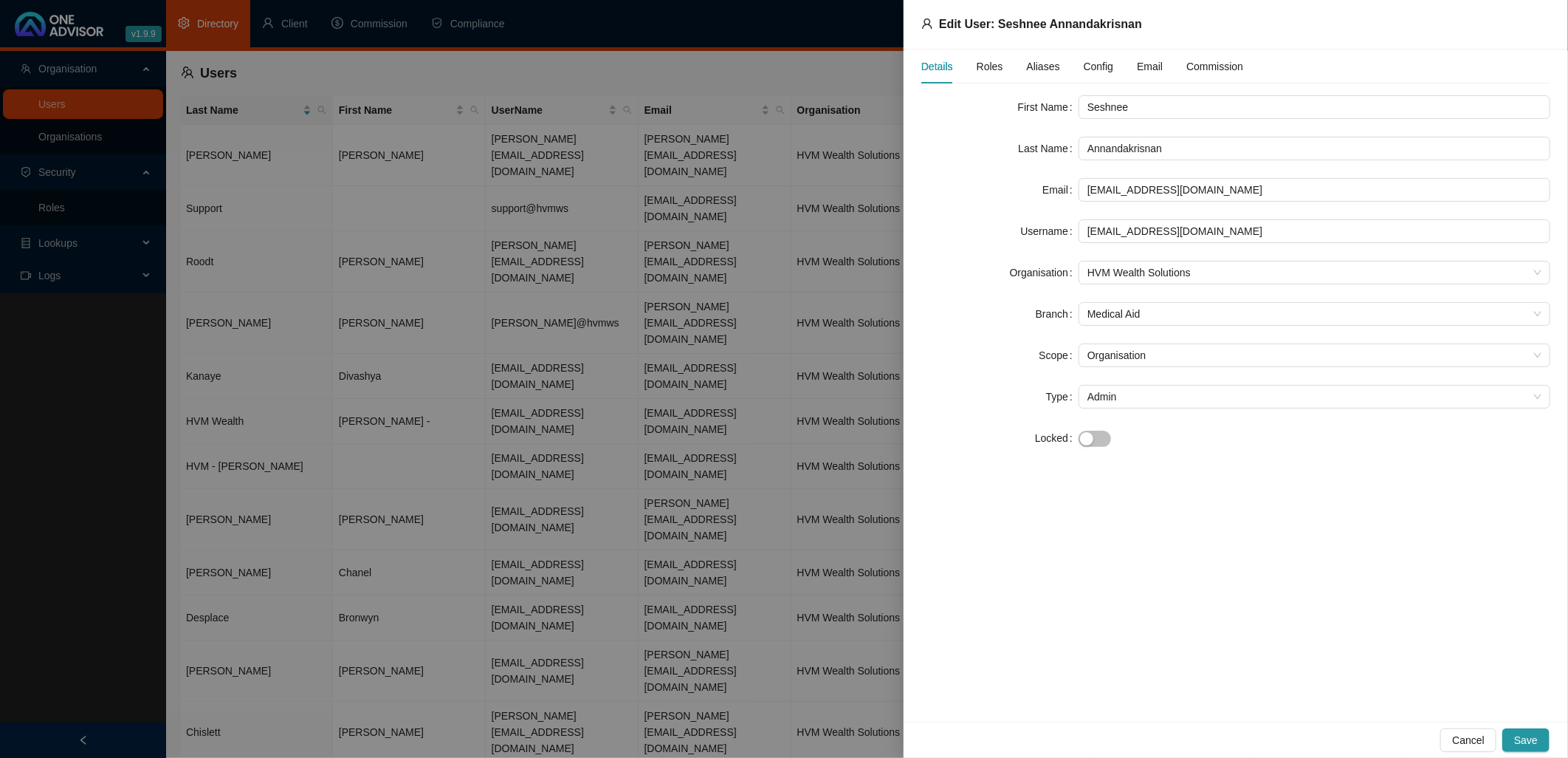
click at [1246, 474] on div "Details Roles Aliases Config Email Commission First Name Seshnee Last Name Anna…" at bounding box center [1236, 385] width 664 height 672
click at [1525, 735] on span "Save" at bounding box center [1525, 740] width 23 height 16
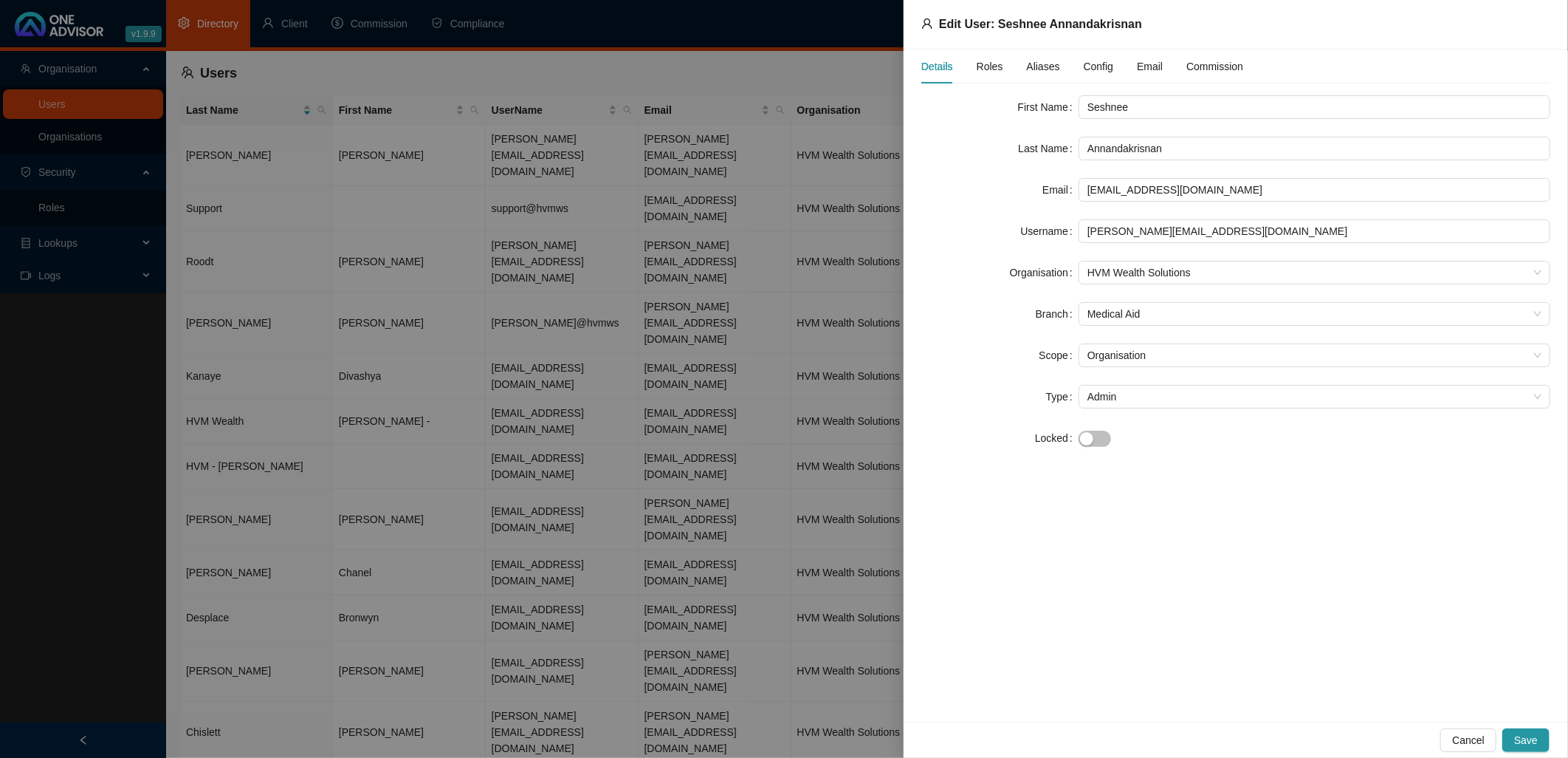
drag, startPoint x: 1529, startPoint y: 230, endPoint x: 1485, endPoint y: 10, distance: 224.4
click at [1485, 10] on div "Edit User: Seshnee Annandakrisnan" at bounding box center [1236, 25] width 664 height 50
click at [1208, 616] on div "Details Roles Aliases Config Email Commission First Name Seshnee Last Name Anna…" at bounding box center [1236, 385] width 664 height 672
click at [1237, 232] on input "[PERSON_NAME][EMAIL_ADDRESS][DOMAIN_NAME]" at bounding box center [1314, 230] width 472 height 23
drag, startPoint x: 1237, startPoint y: 231, endPoint x: 1071, endPoint y: 234, distance: 166.0
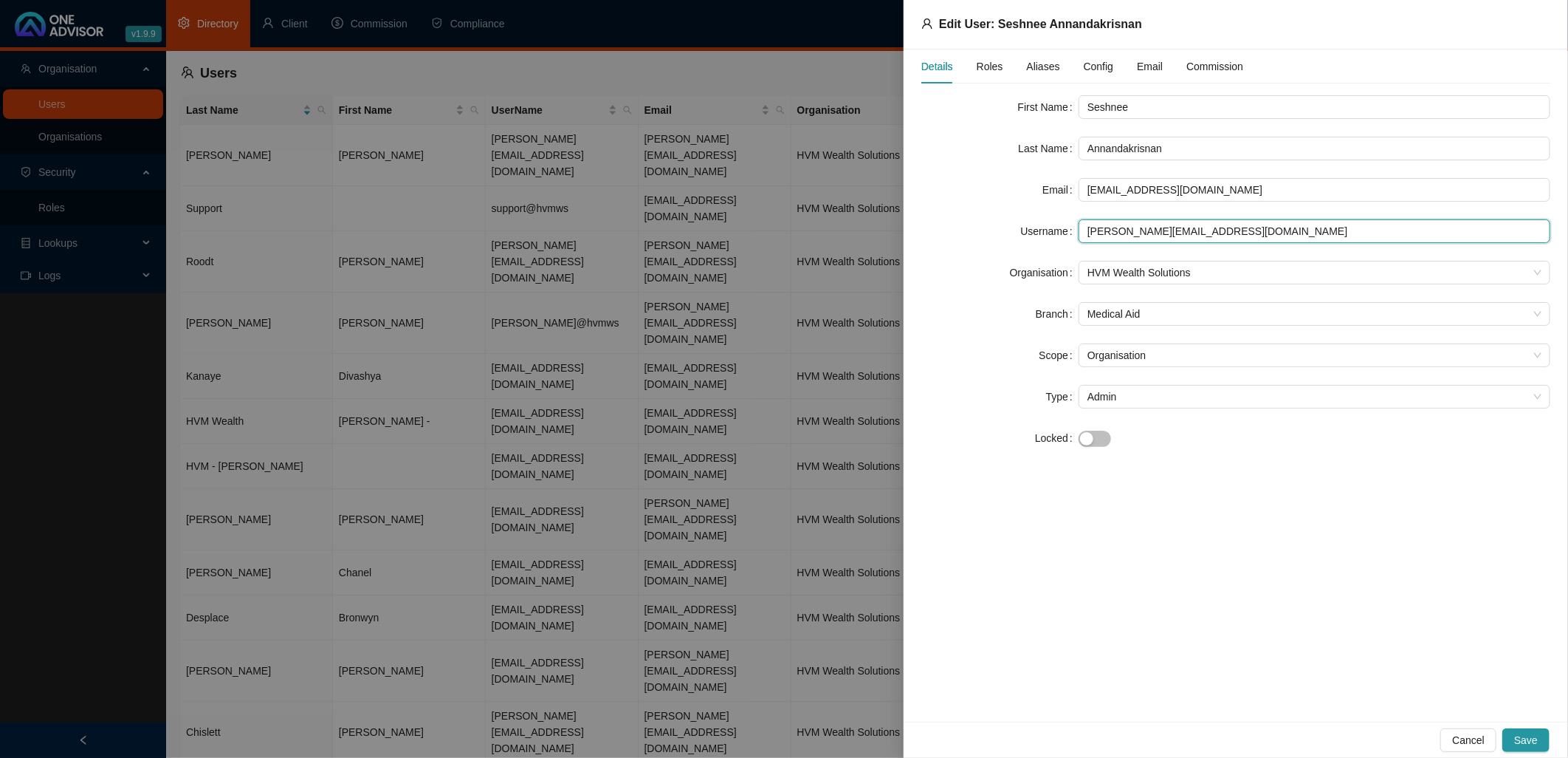
click at [1071, 234] on div "Username [PERSON_NAME][EMAIL_ADDRESS][DOMAIN_NAME]" at bounding box center [1236, 230] width 629 height 23
paste input "Seshnee@hvm"
type input "[EMAIL_ADDRESS][DOMAIN_NAME]"
click at [1383, 573] on div "Details Roles Aliases Config Email Commission First Name Seshnee Last Name Anna…" at bounding box center [1236, 385] width 664 height 672
click at [1526, 732] on span "Save" at bounding box center [1525, 740] width 23 height 16
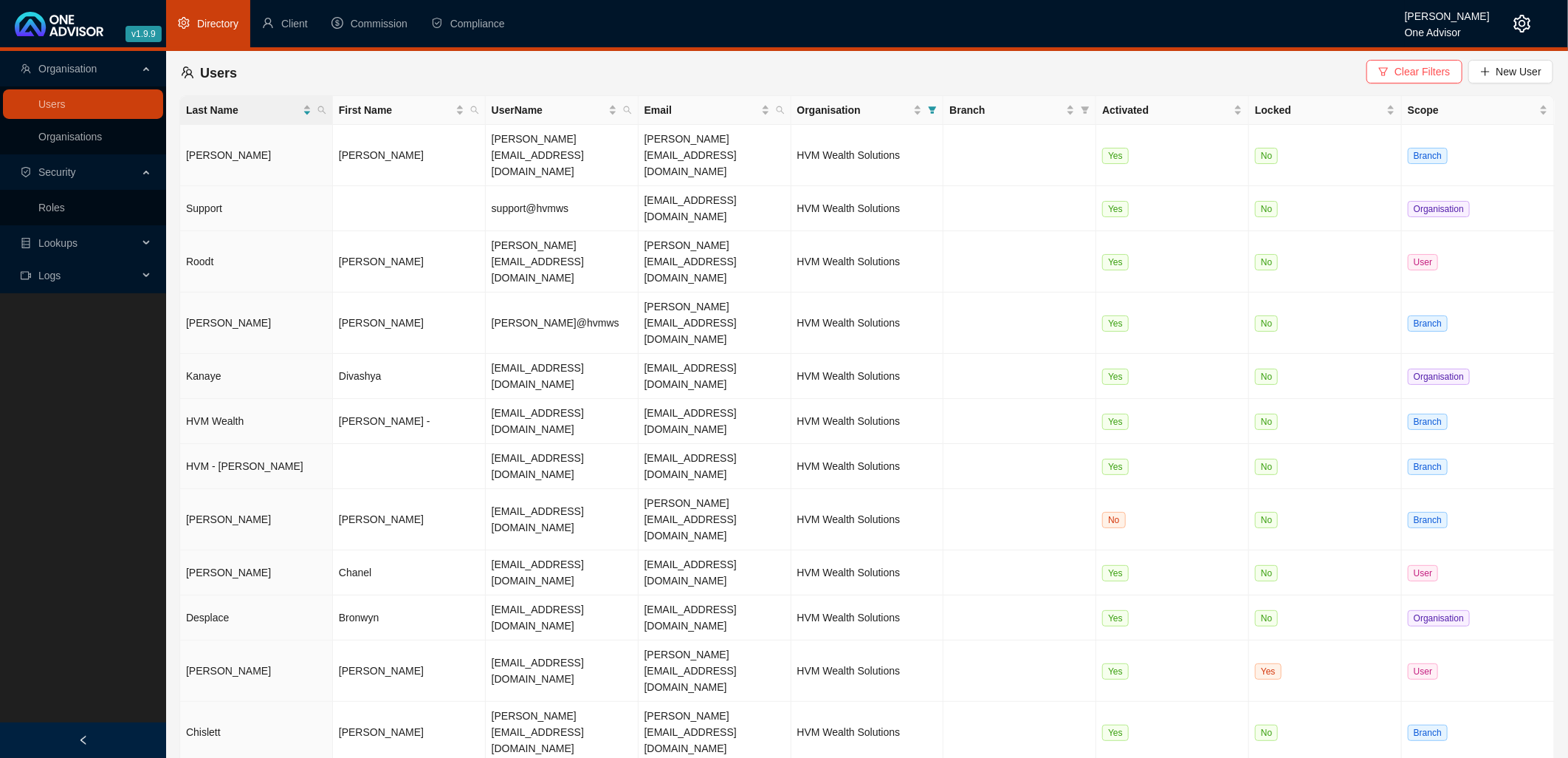
drag, startPoint x: 431, startPoint y: 713, endPoint x: 425, endPoint y: 698, distance: 16.2
click at [431, 711] on main "Organisation Users Organisations Security Roles Lookups Logs Users Clear Filter…" at bounding box center [784, 404] width 1568 height 707
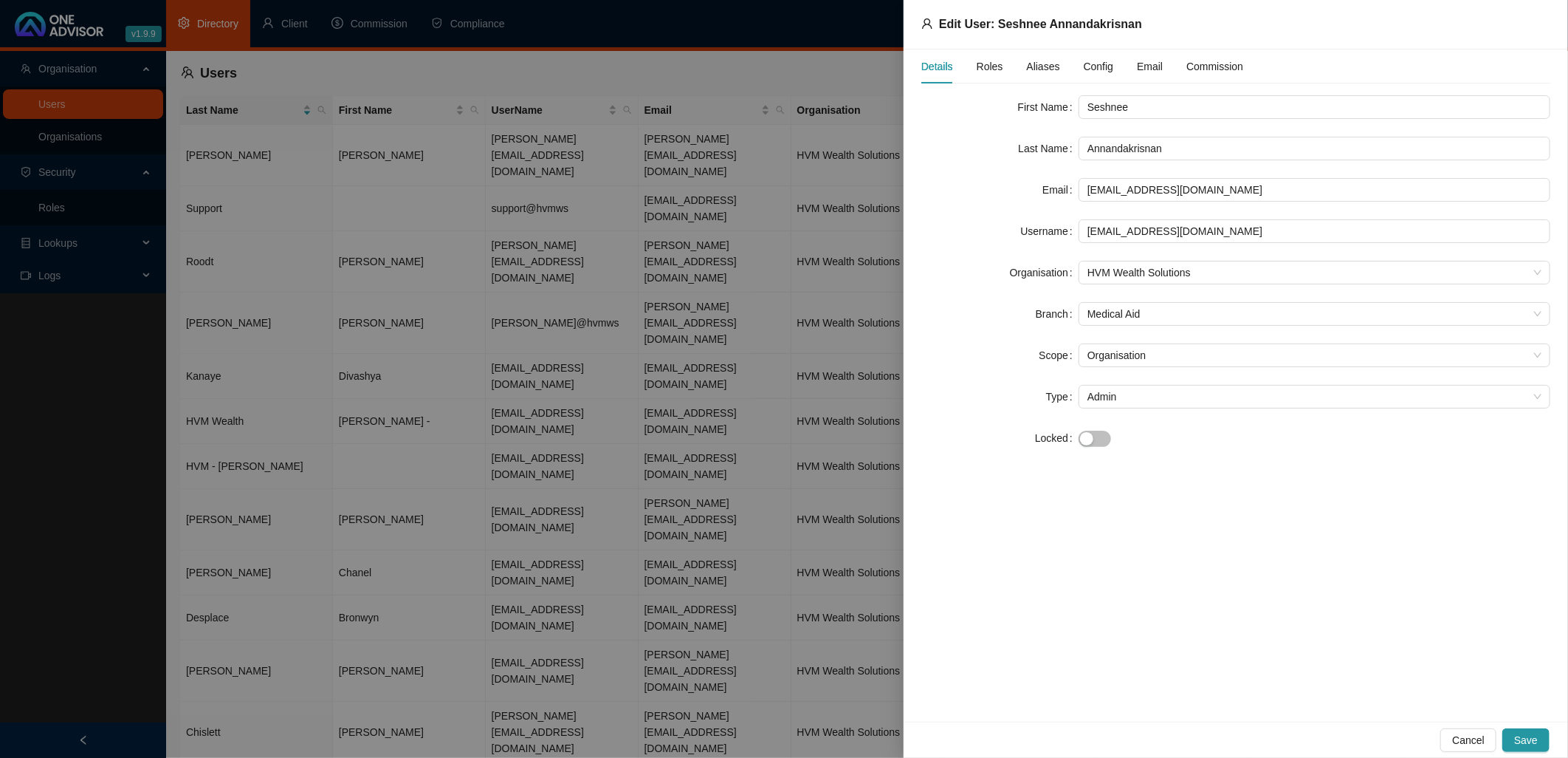
click at [988, 64] on span "Roles" at bounding box center [989, 66] width 26 height 10
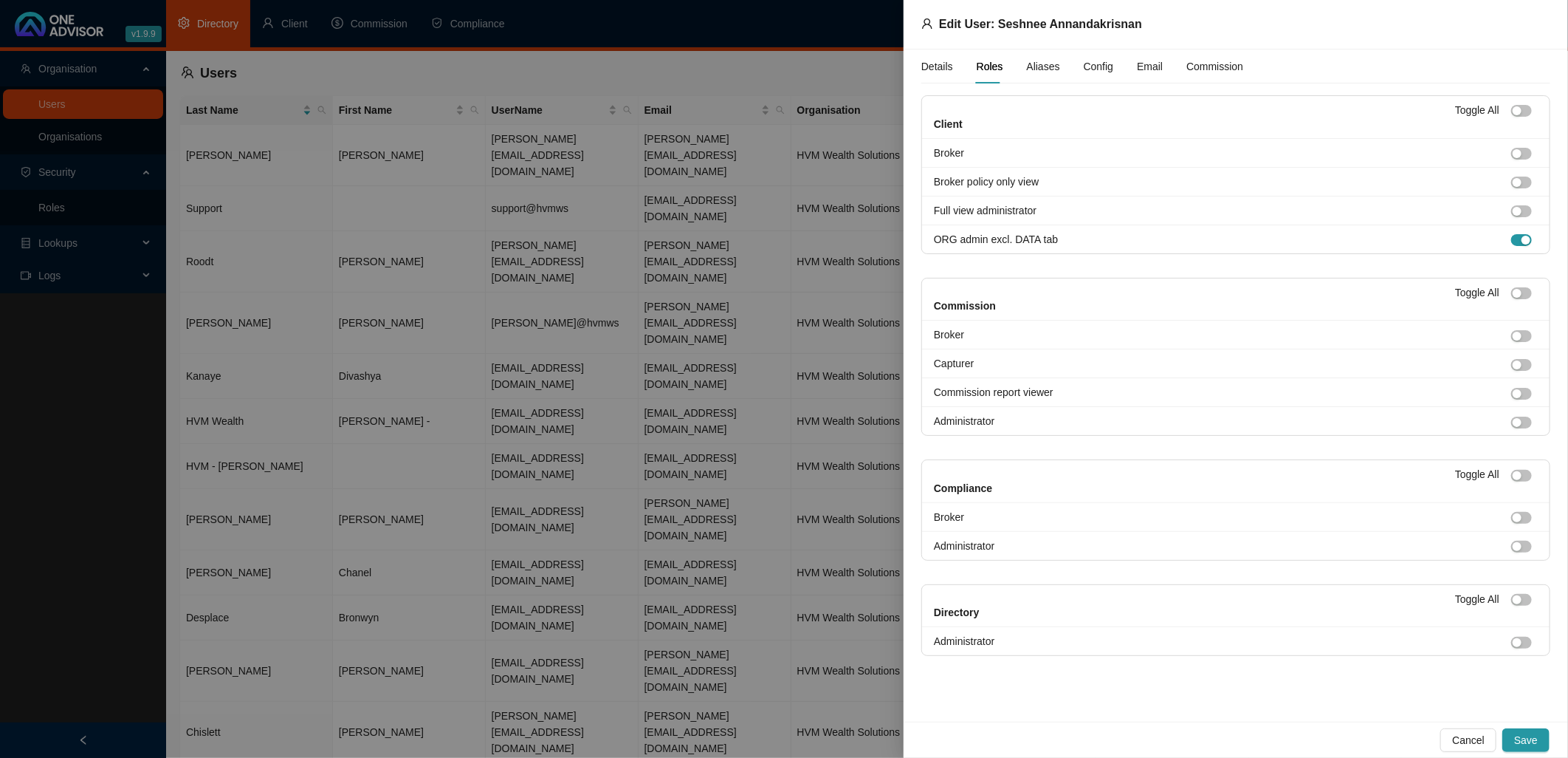
click at [1049, 63] on span "Aliases" at bounding box center [1043, 66] width 33 height 10
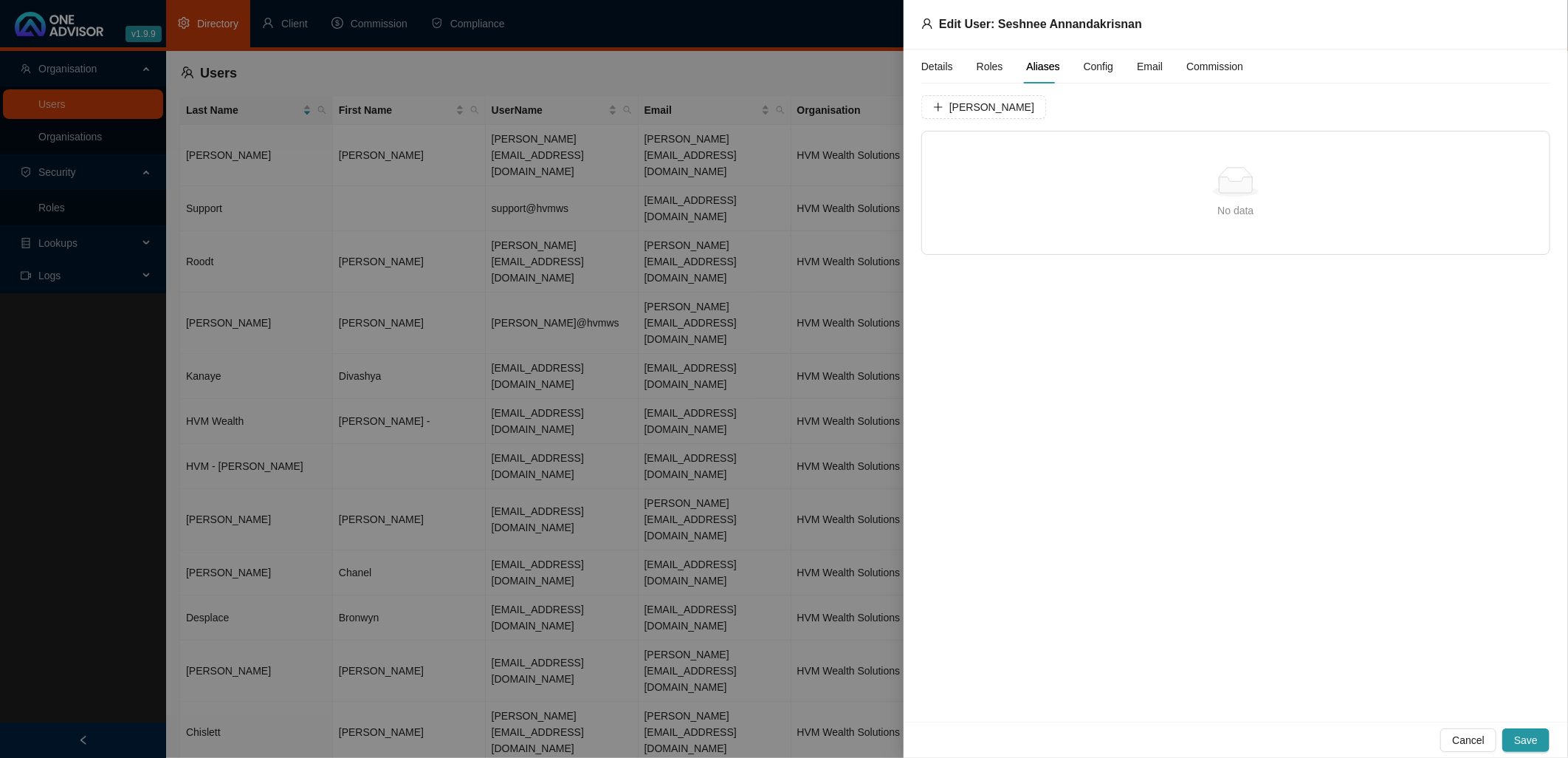
click at [1086, 64] on span "Config" at bounding box center [1099, 66] width 30 height 10
click at [1143, 64] on div "Email" at bounding box center [1150, 67] width 26 height 16
click at [1208, 63] on div "Commission" at bounding box center [1215, 67] width 57 height 16
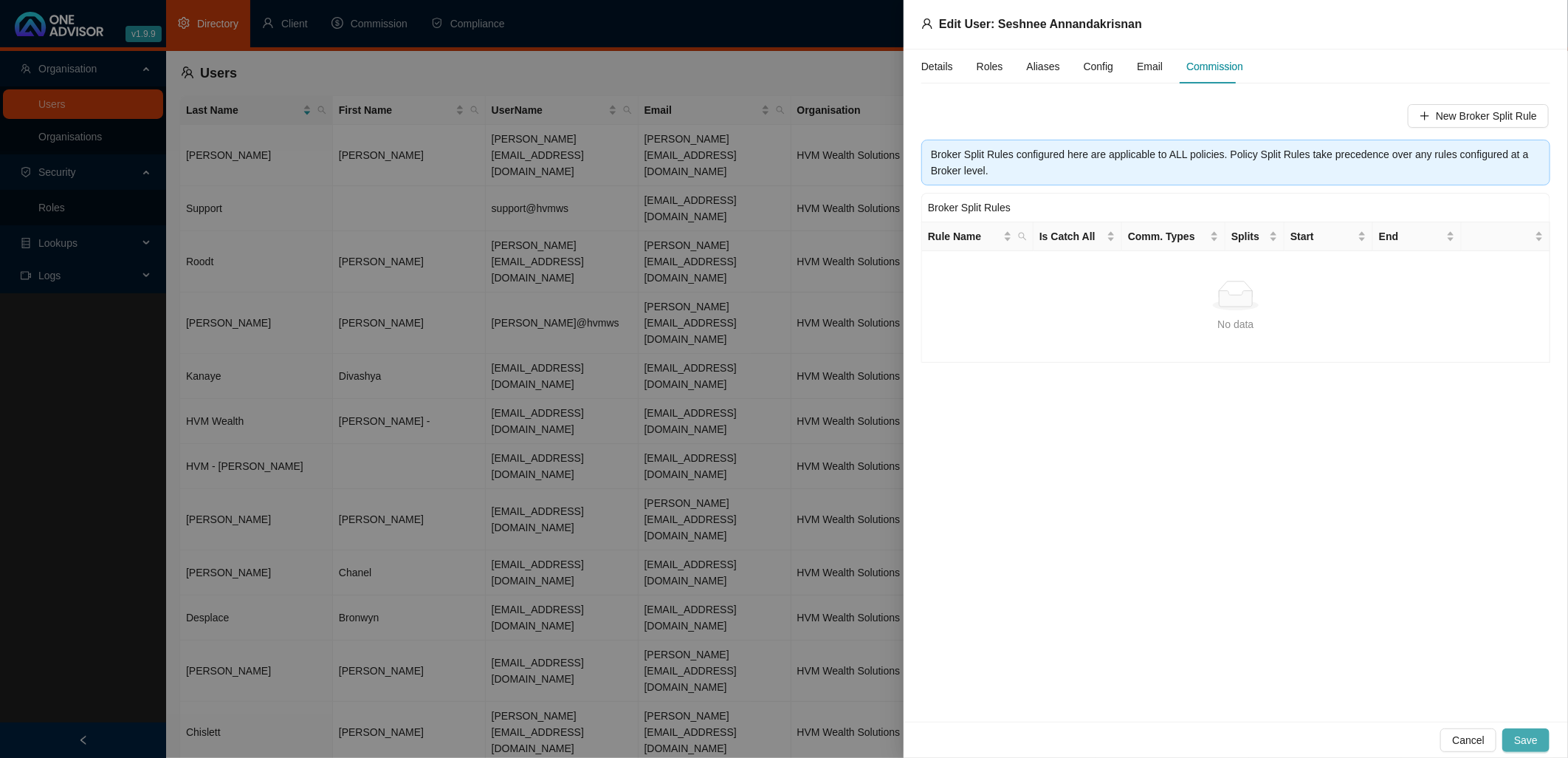
click at [1530, 740] on span "Save" at bounding box center [1525, 740] width 23 height 16
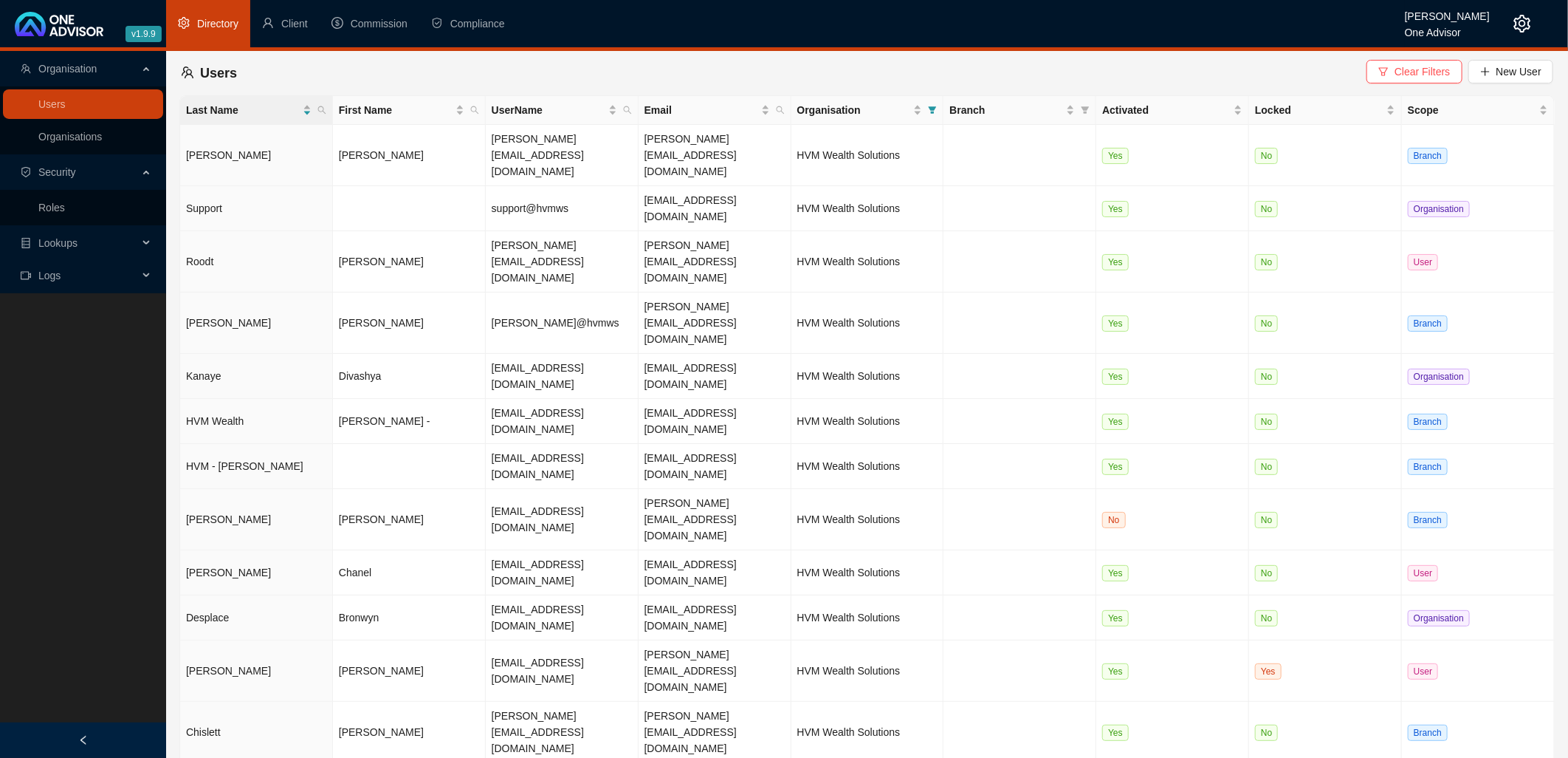
click at [579, 629] on main "Organisation Users Organisations Security Roles Lookups Logs Users Clear Filter…" at bounding box center [784, 404] width 1568 height 707
click at [79, 132] on link "Organisations" at bounding box center [70, 137] width 63 height 12
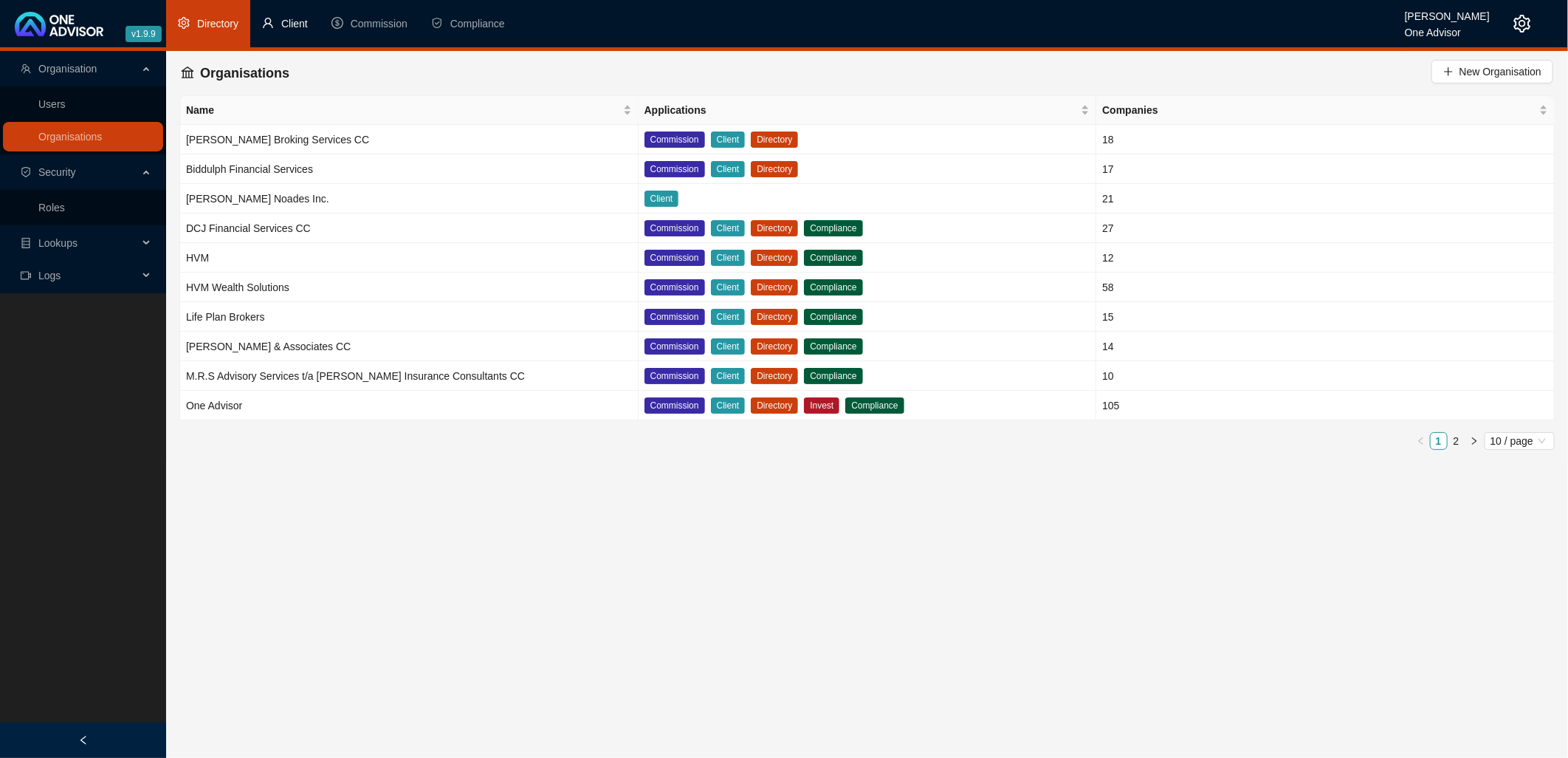
click at [290, 19] on span "Client" at bounding box center [295, 23] width 26 height 12
